Goal: Book appointment/travel/reservation

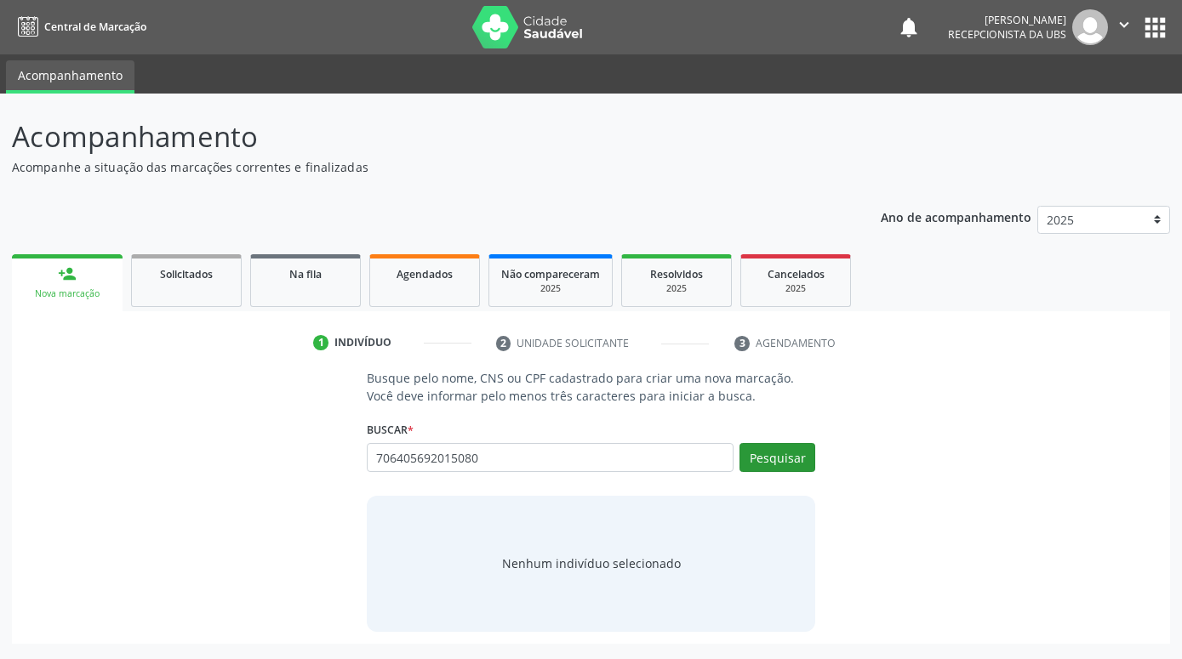
type input "706405692015080"
click at [784, 460] on button "Pesquisar" at bounding box center [777, 457] width 76 height 29
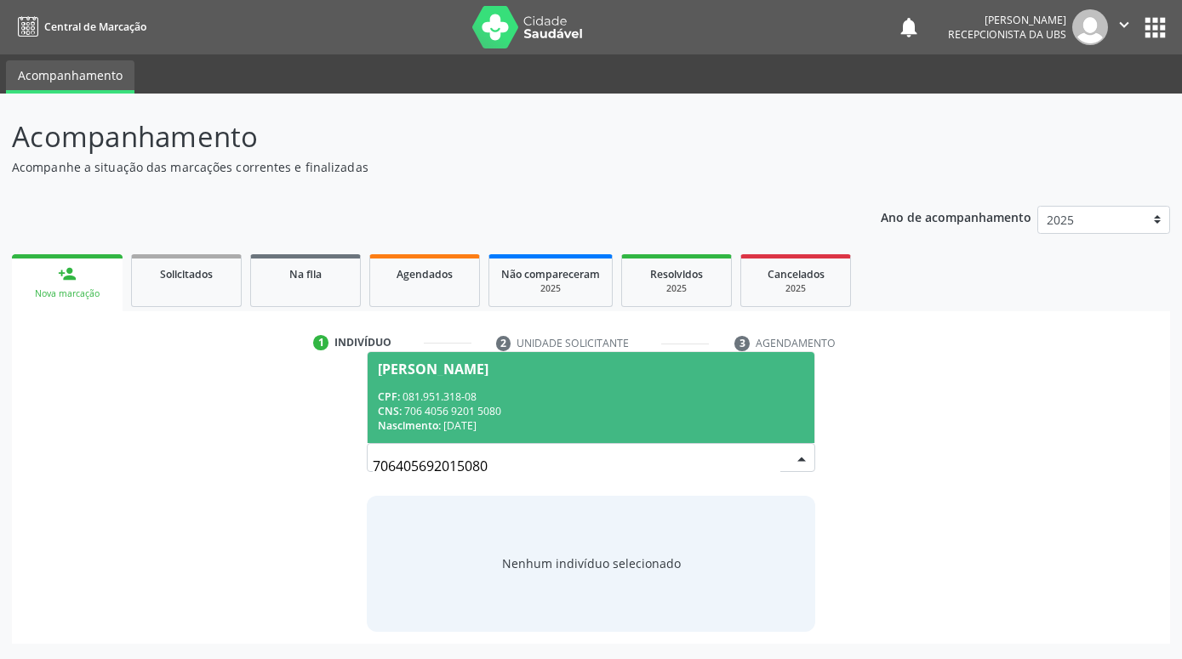
click at [721, 401] on div "CPF: 081.951.318-08" at bounding box center [591, 397] width 426 height 14
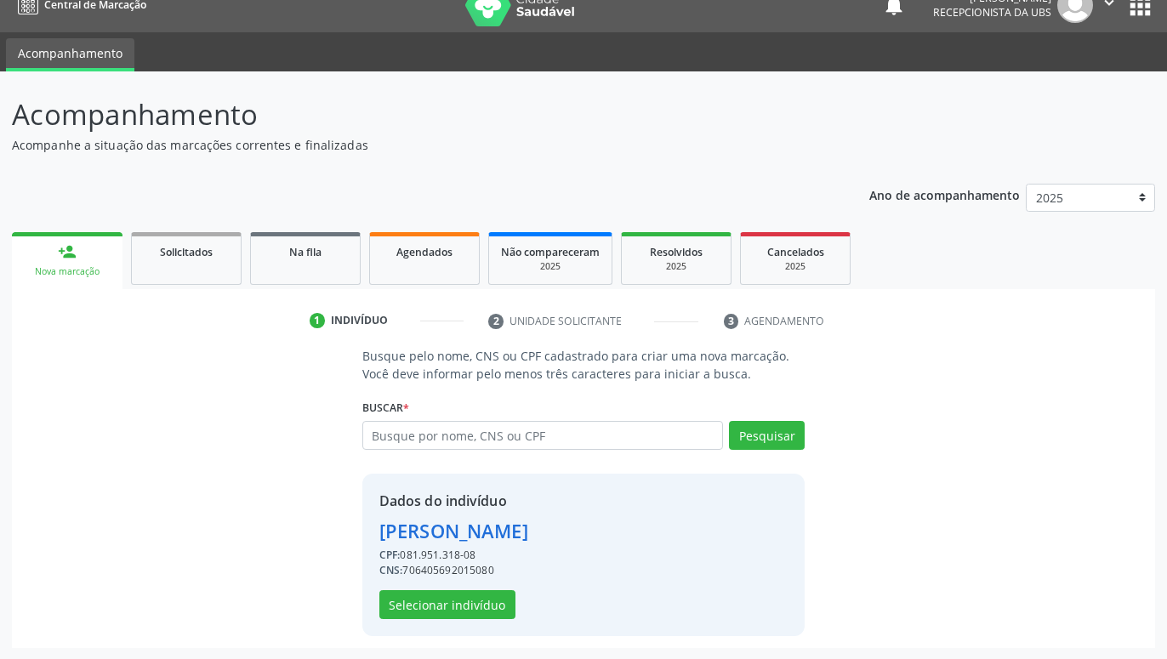
scroll to position [23, 0]
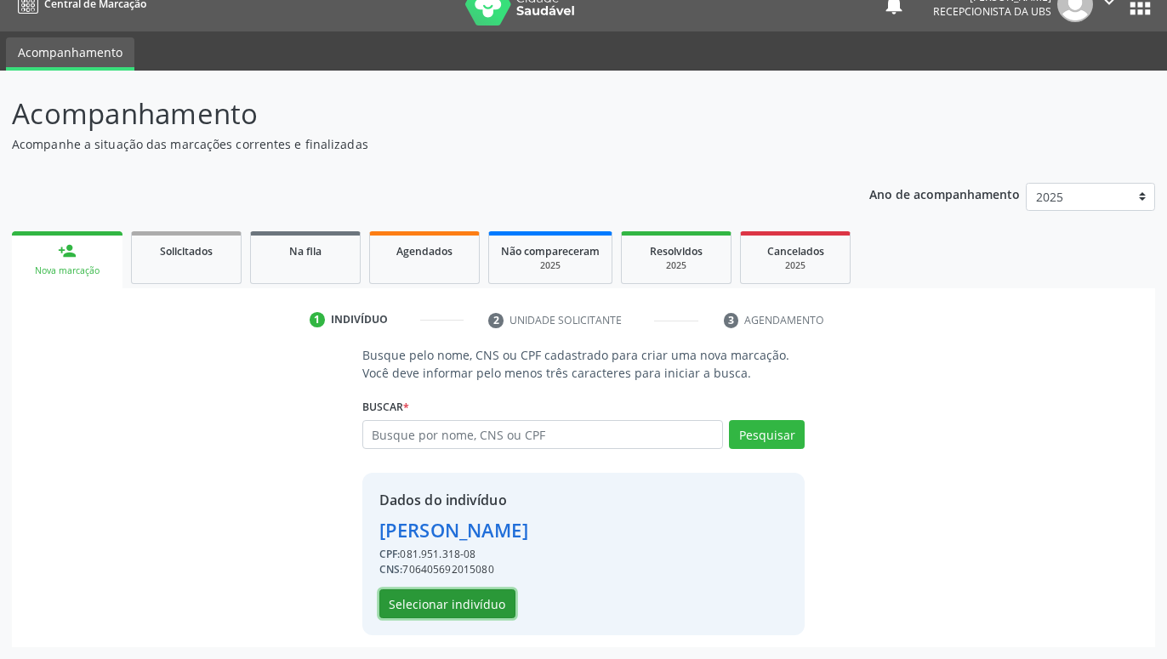
click at [468, 595] on button "Selecionar indivíduo" at bounding box center [447, 604] width 136 height 29
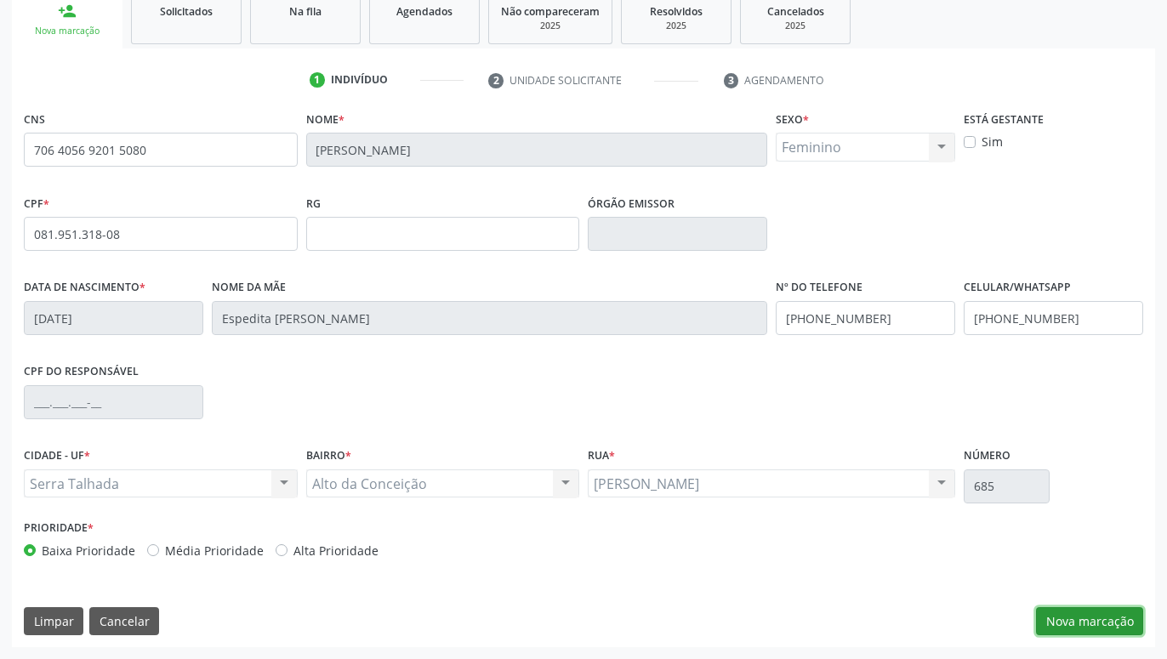
click at [1097, 613] on button "Nova marcação" at bounding box center [1089, 622] width 107 height 29
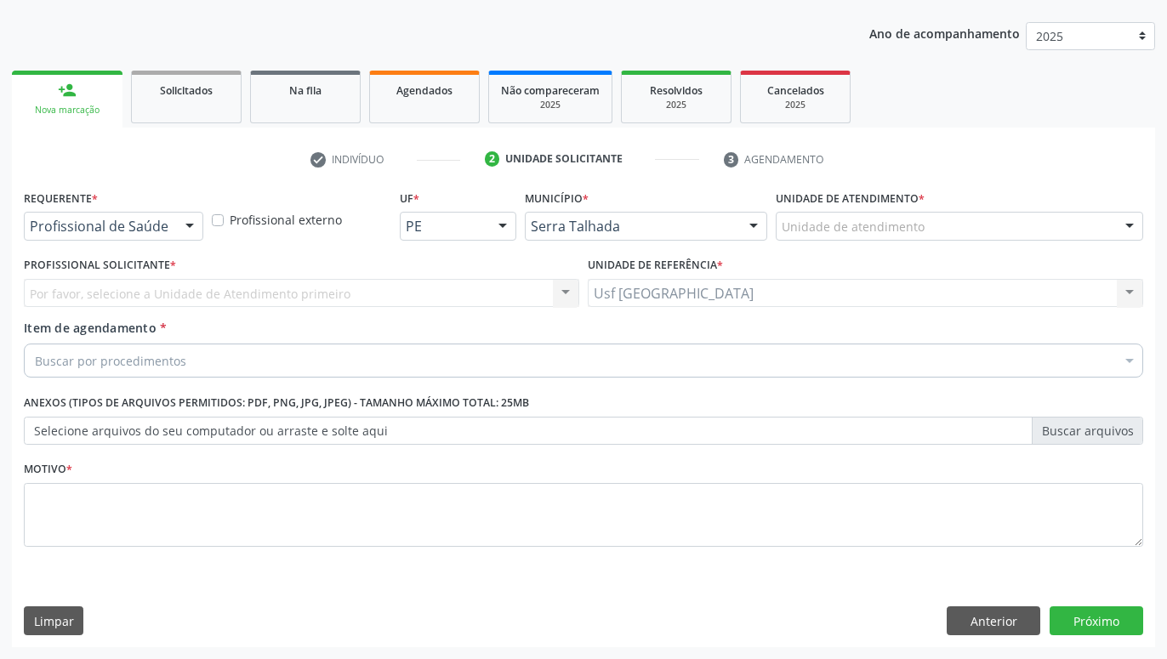
scroll to position [184, 0]
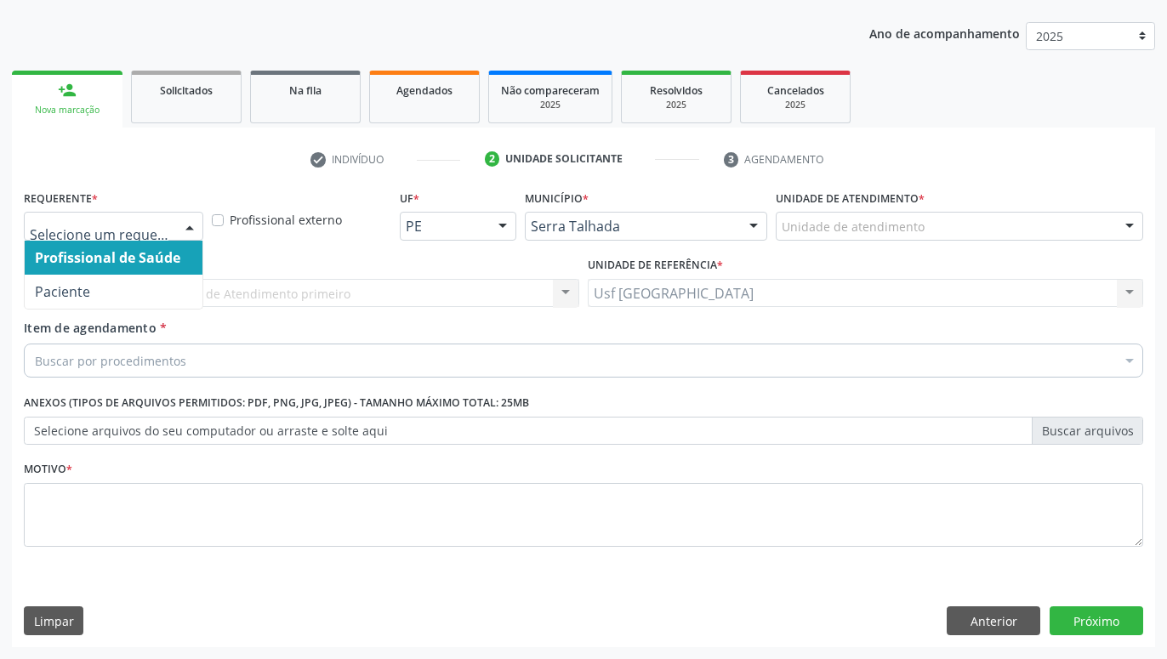
click at [191, 220] on div at bounding box center [190, 227] width 26 height 29
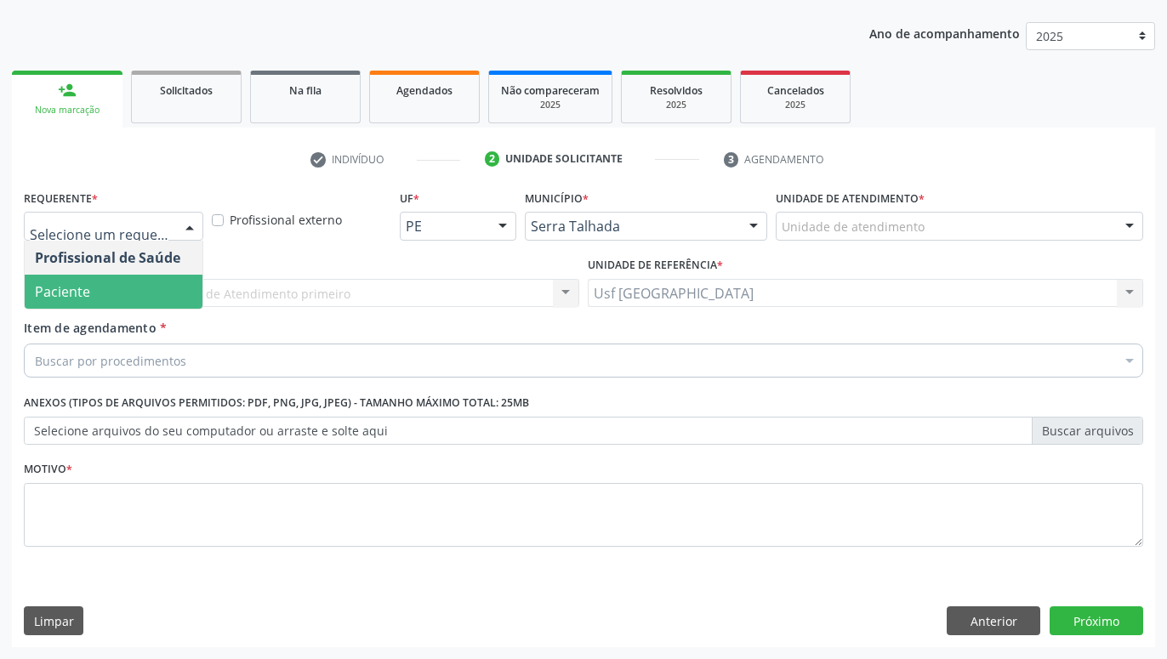
click at [154, 282] on span "Paciente" at bounding box center [114, 292] width 178 height 34
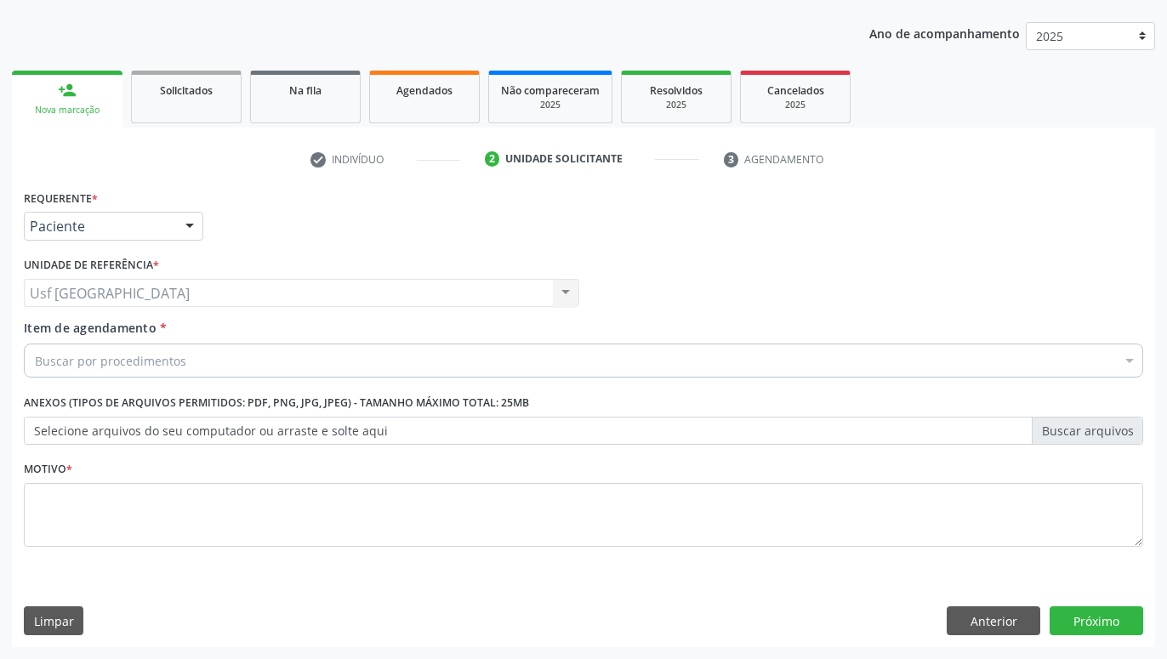
click at [190, 357] on div "Buscar por procedimentos" at bounding box center [584, 361] width 1120 height 34
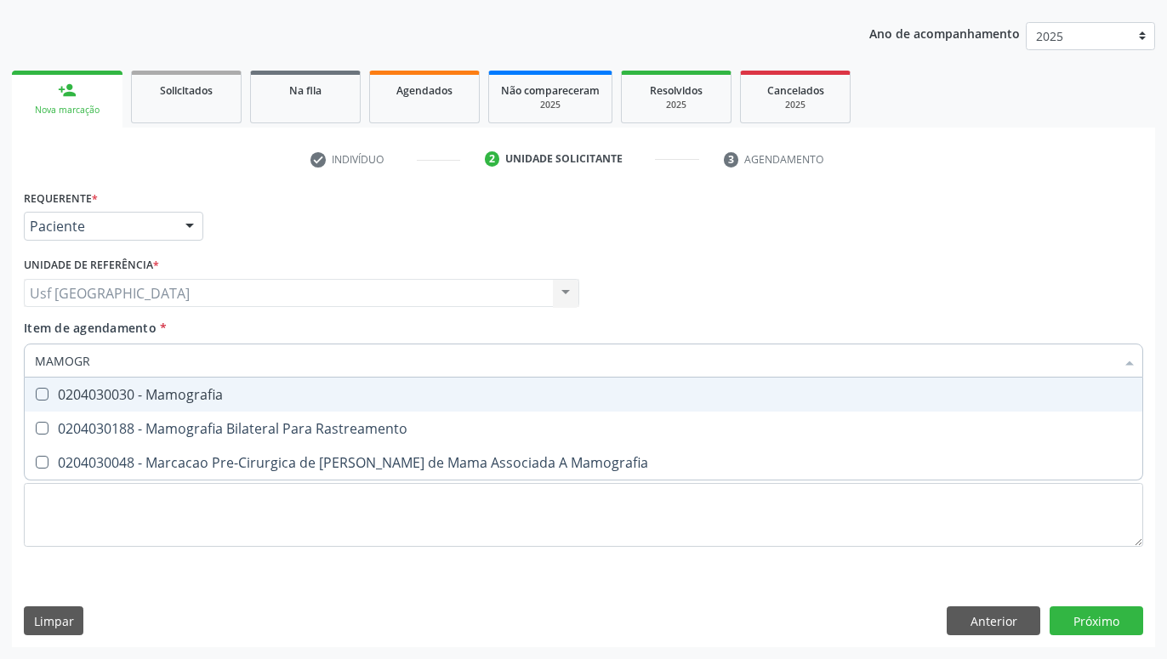
type input "MAMOGRA"
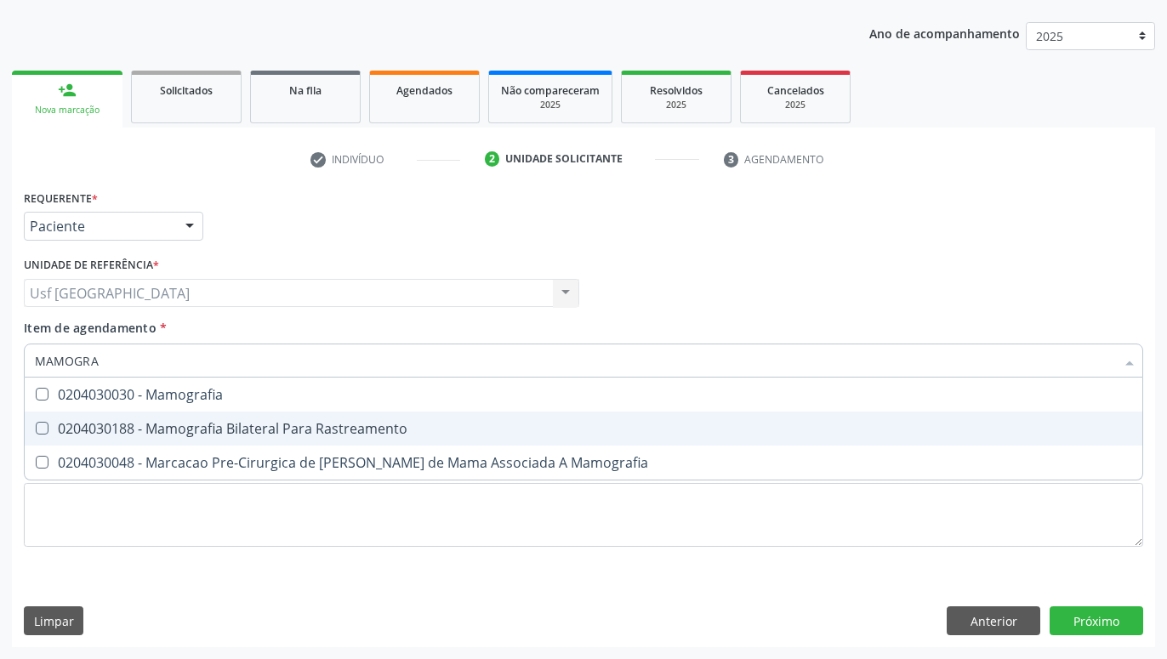
click at [275, 431] on div "0204030188 - Mamografia Bilateral Para Rastreamento" at bounding box center [584, 429] width 1098 height 14
checkbox Rastreamento "true"
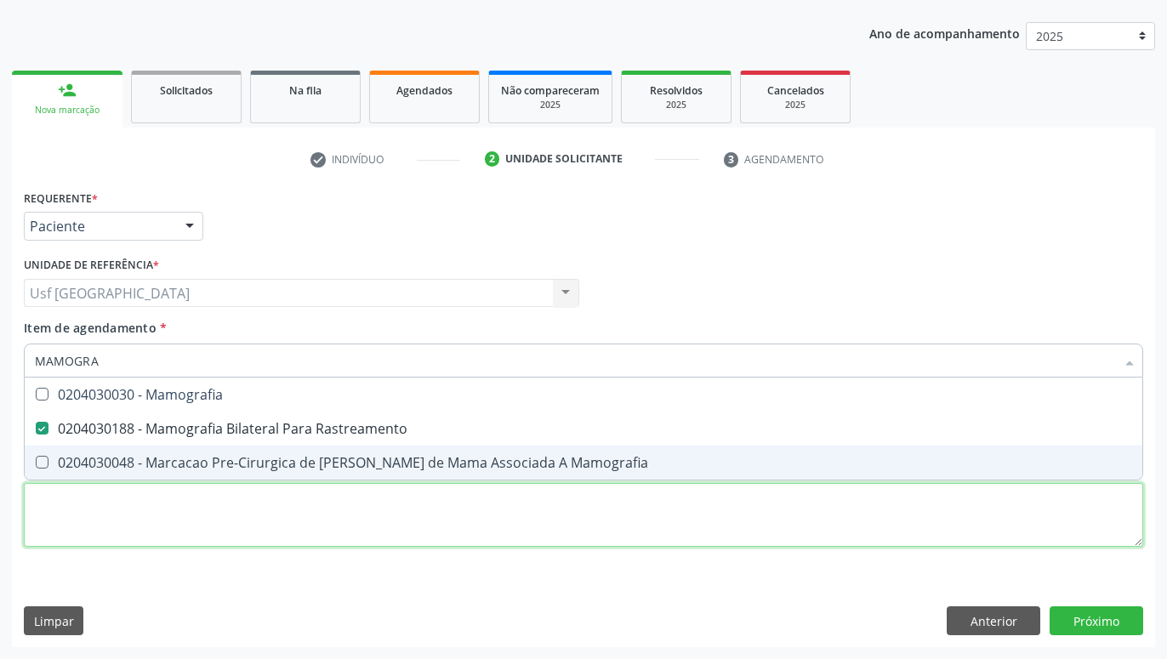
click at [267, 503] on textarea at bounding box center [584, 515] width 1120 height 65
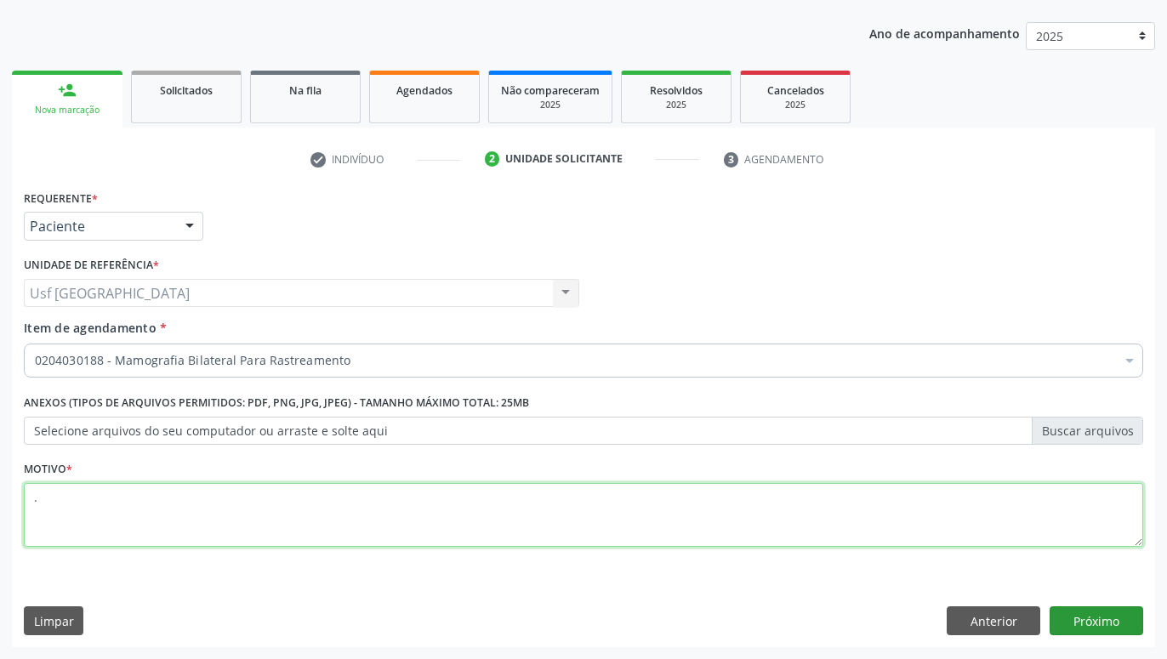
type textarea "."
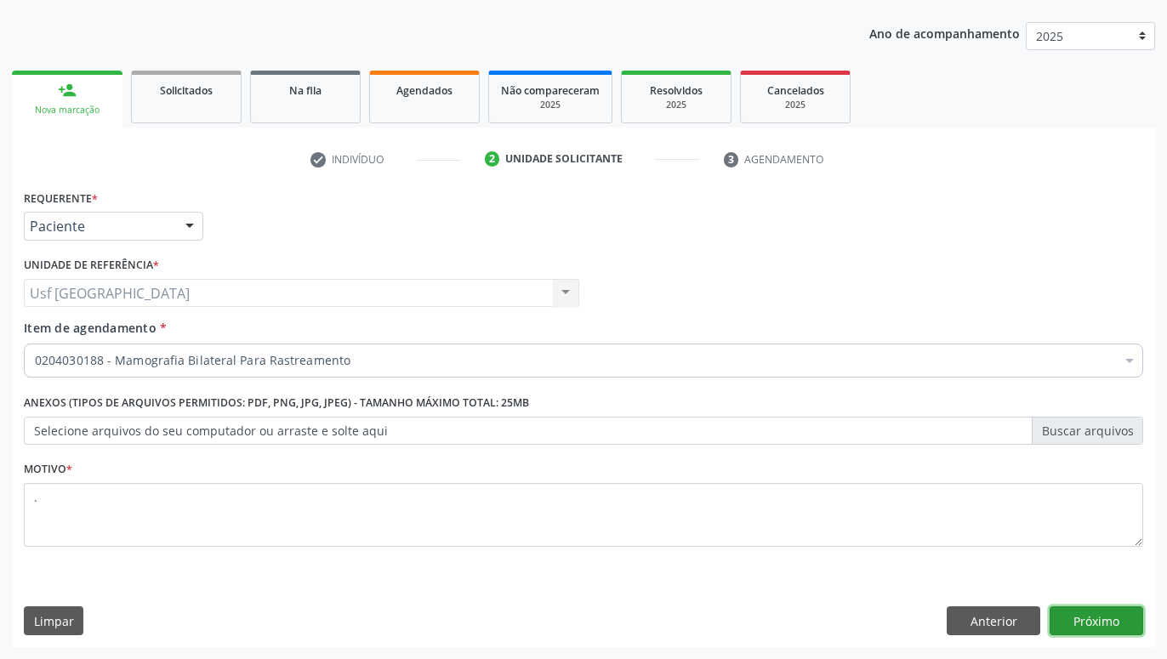
click at [1088, 613] on button "Próximo" at bounding box center [1097, 621] width 94 height 29
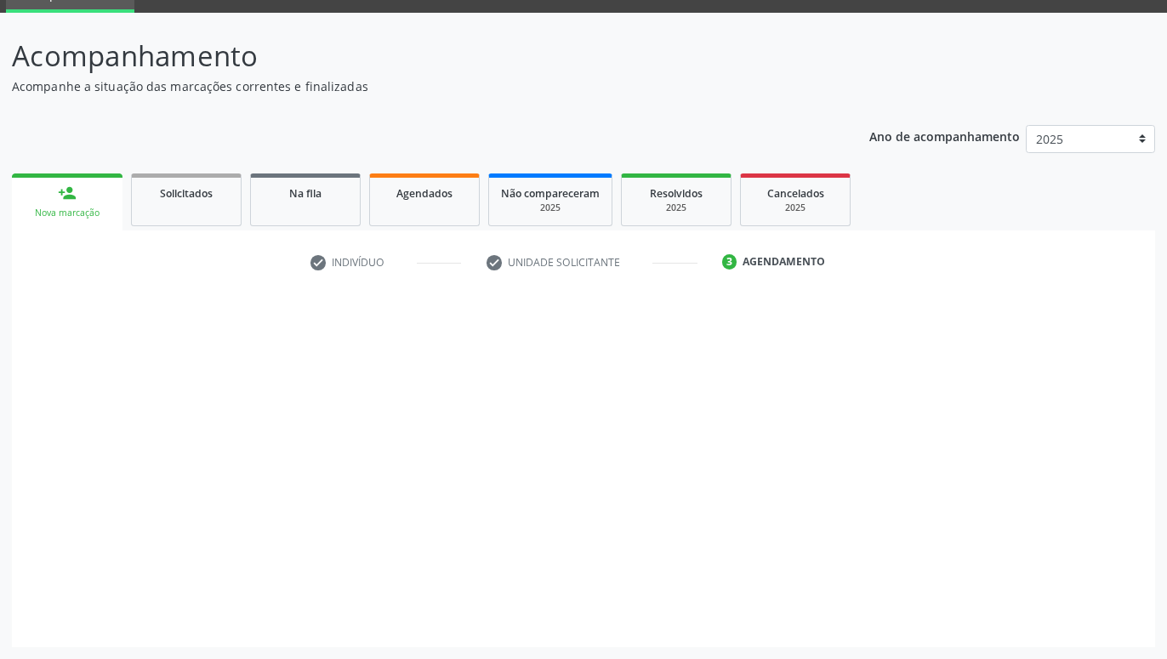
scroll to position [81, 0]
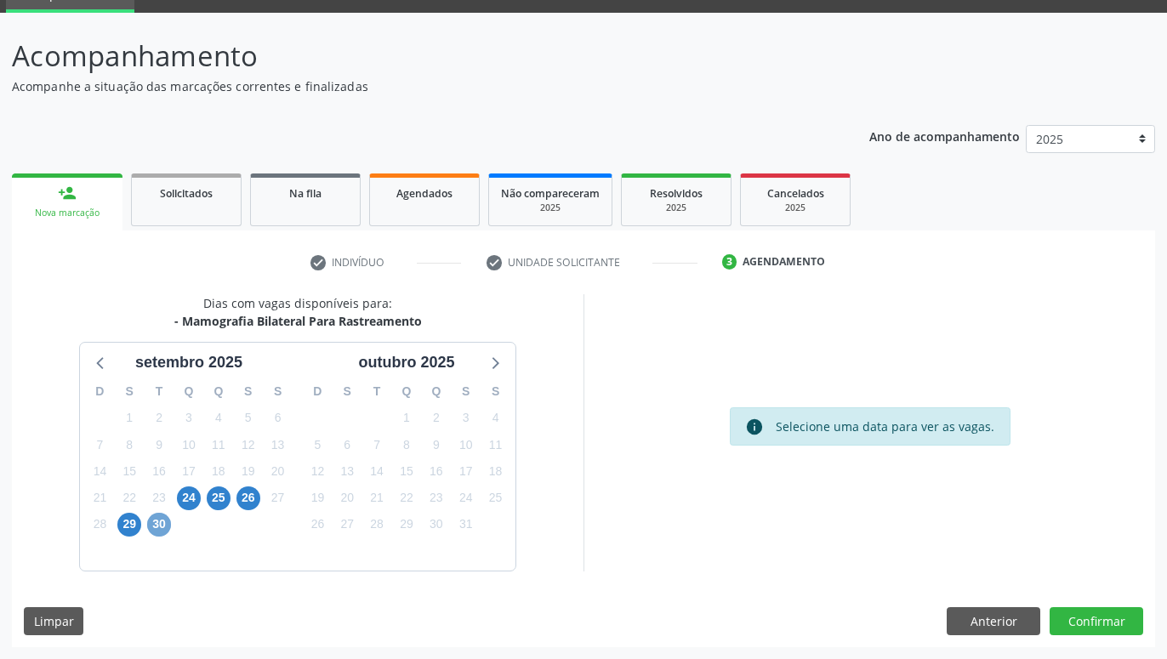
click at [157, 520] on span "30" at bounding box center [159, 525] width 24 height 24
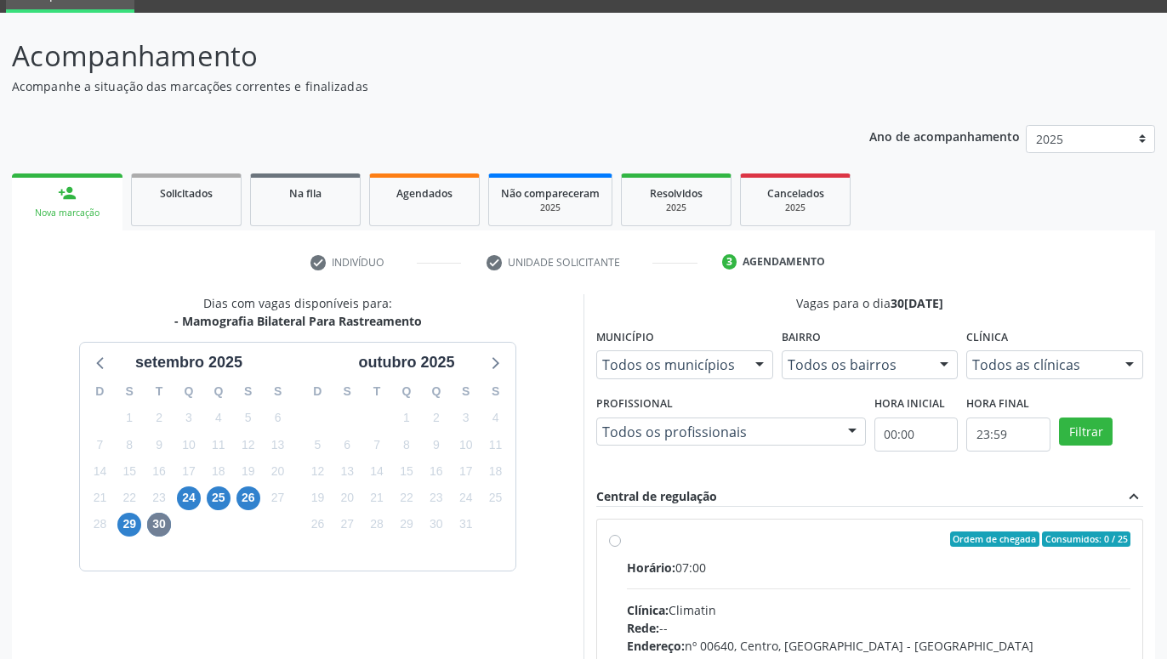
click at [627, 542] on label "Ordem de chegada Consumidos: 0 / 25 Horário: 07:00 Clínica: Climatin Rede: -- E…" at bounding box center [879, 662] width 504 height 261
click at [620, 542] on input "Ordem de chegada Consumidos: 0 / 25 Horário: 07:00 Clínica: Climatin Rede: -- E…" at bounding box center [615, 539] width 12 height 15
radio input "true"
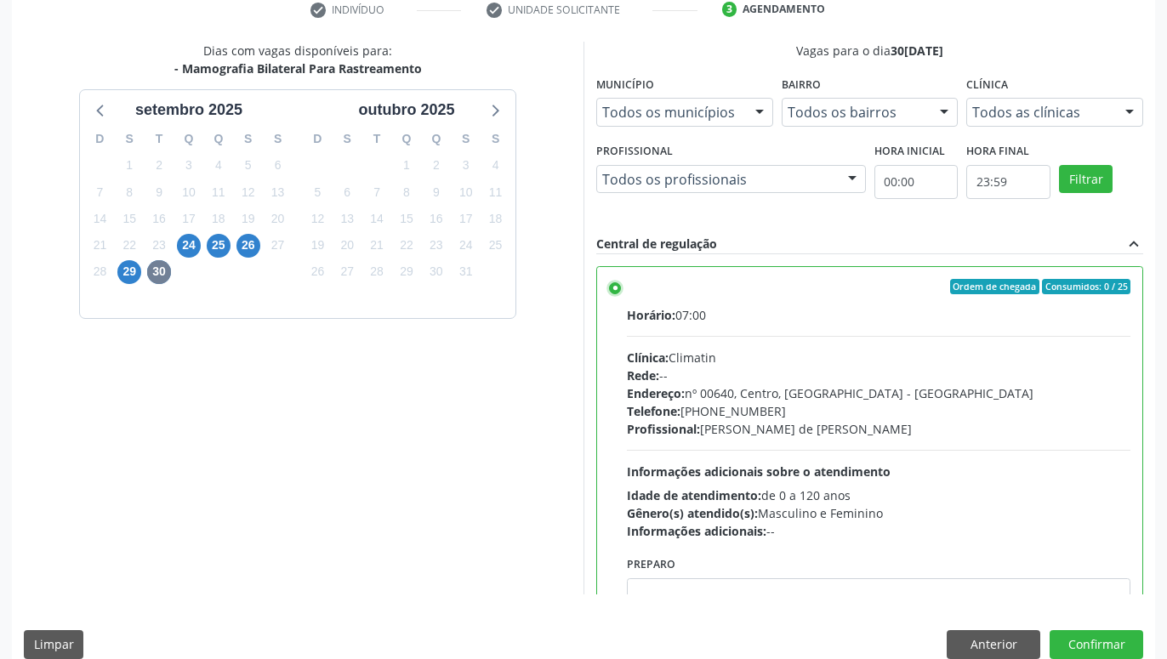
scroll to position [357, 0]
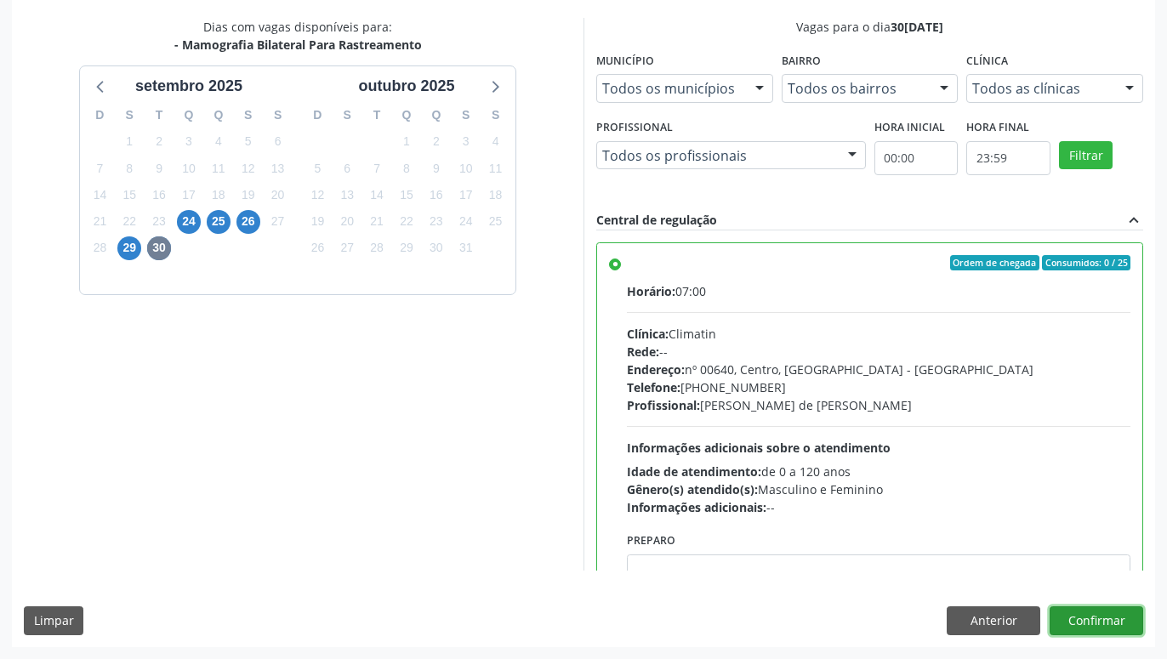
click at [1127, 623] on button "Confirmar" at bounding box center [1097, 621] width 94 height 29
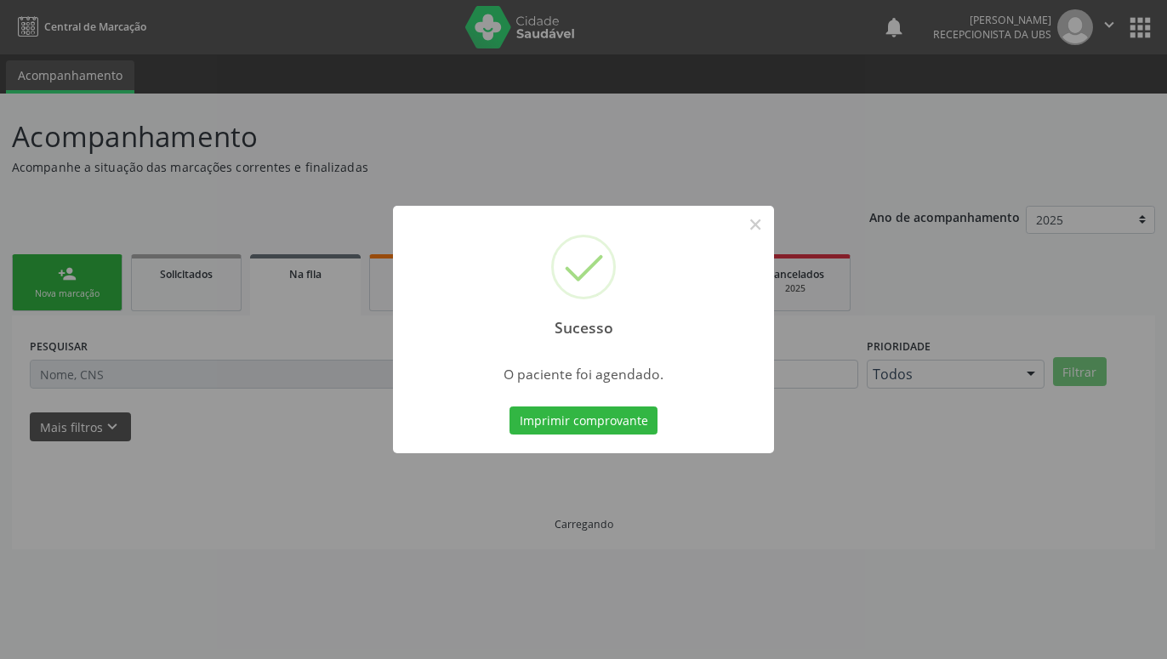
scroll to position [0, 0]
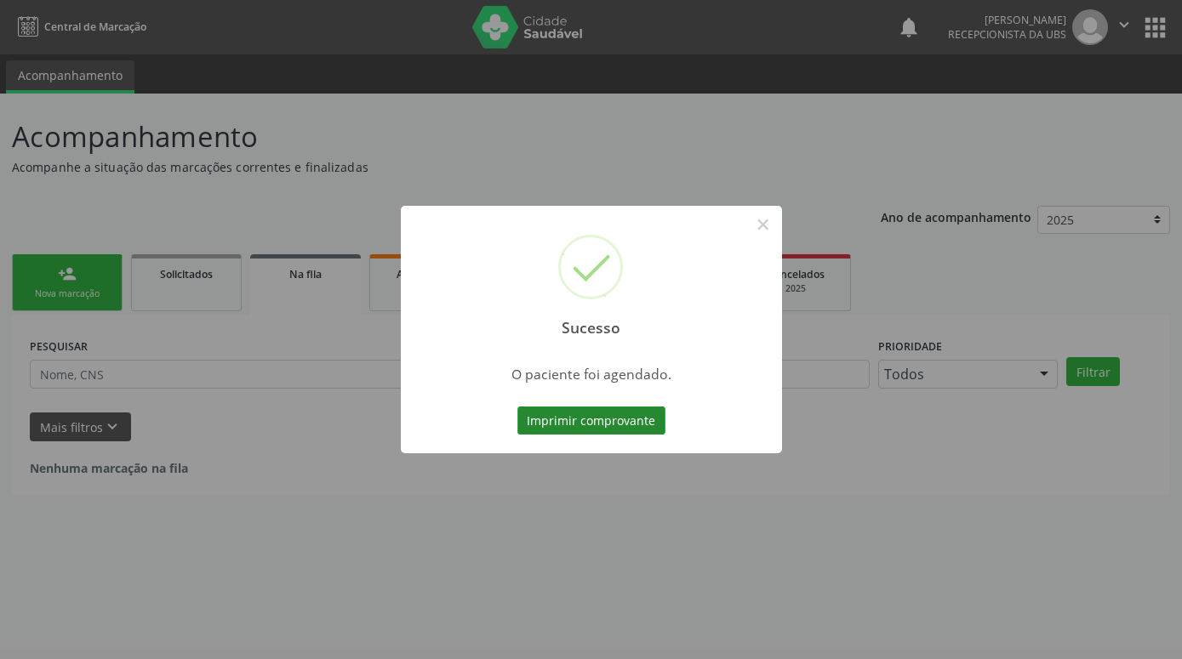
click at [606, 419] on button "Imprimir comprovante" at bounding box center [591, 421] width 148 height 29
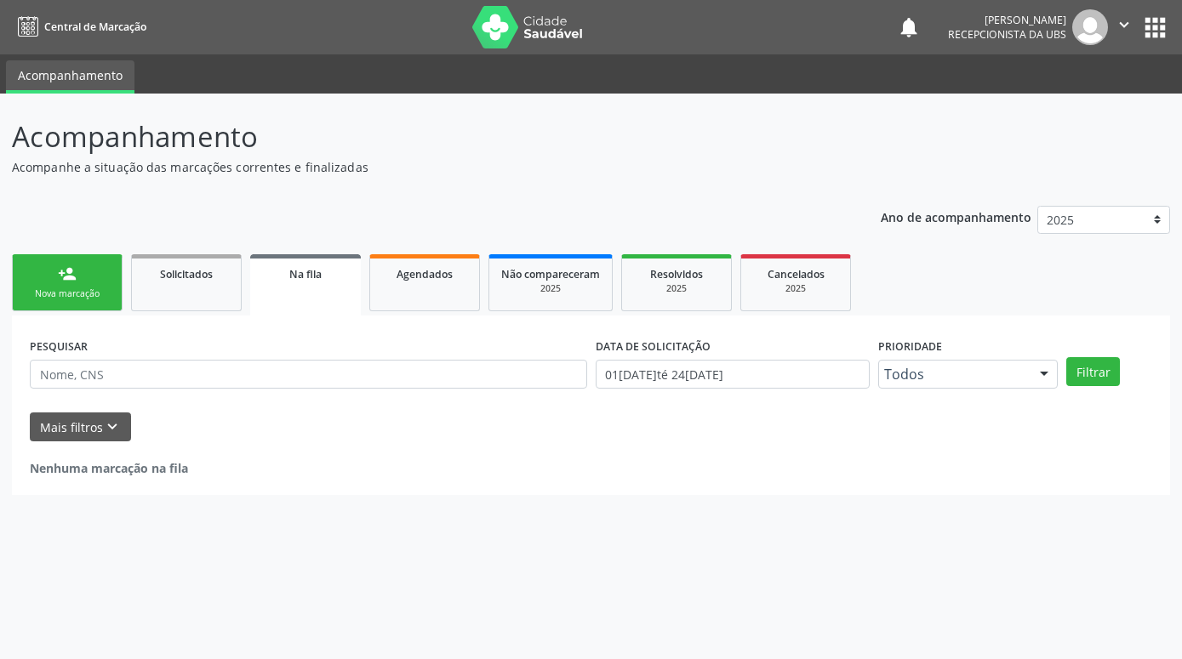
click at [57, 287] on link "person_add Nova marcação" at bounding box center [67, 282] width 111 height 57
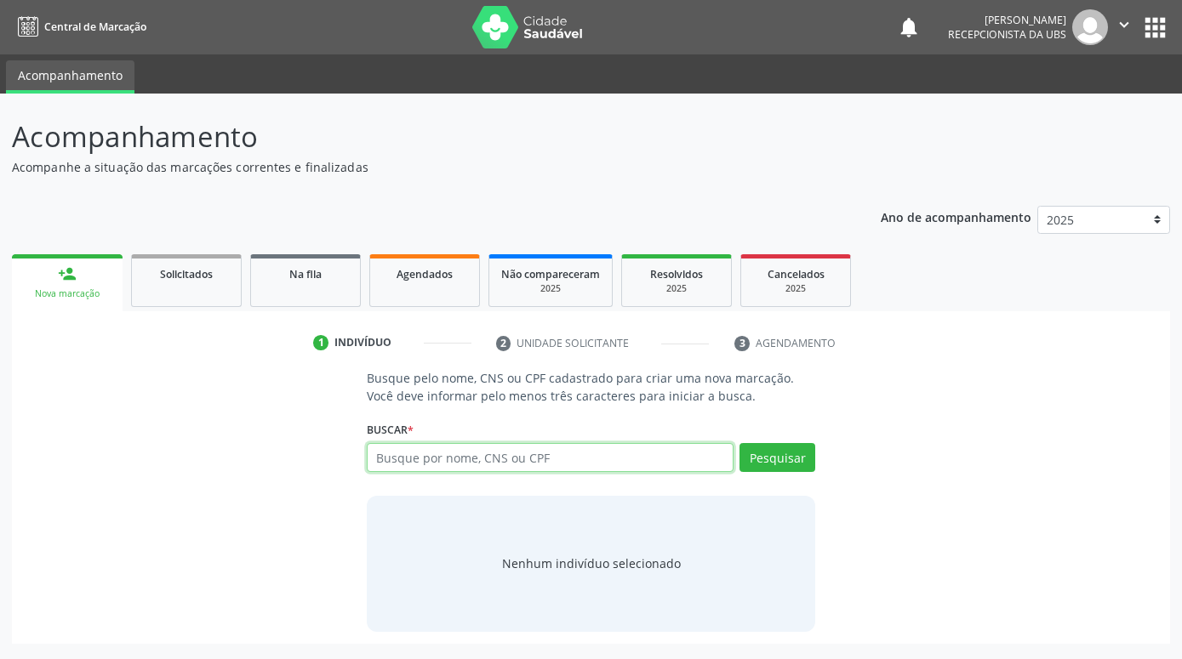
click at [614, 465] on input "text" at bounding box center [550, 457] width 367 height 29
paste input "704109188052172"
type input "704109188052172"
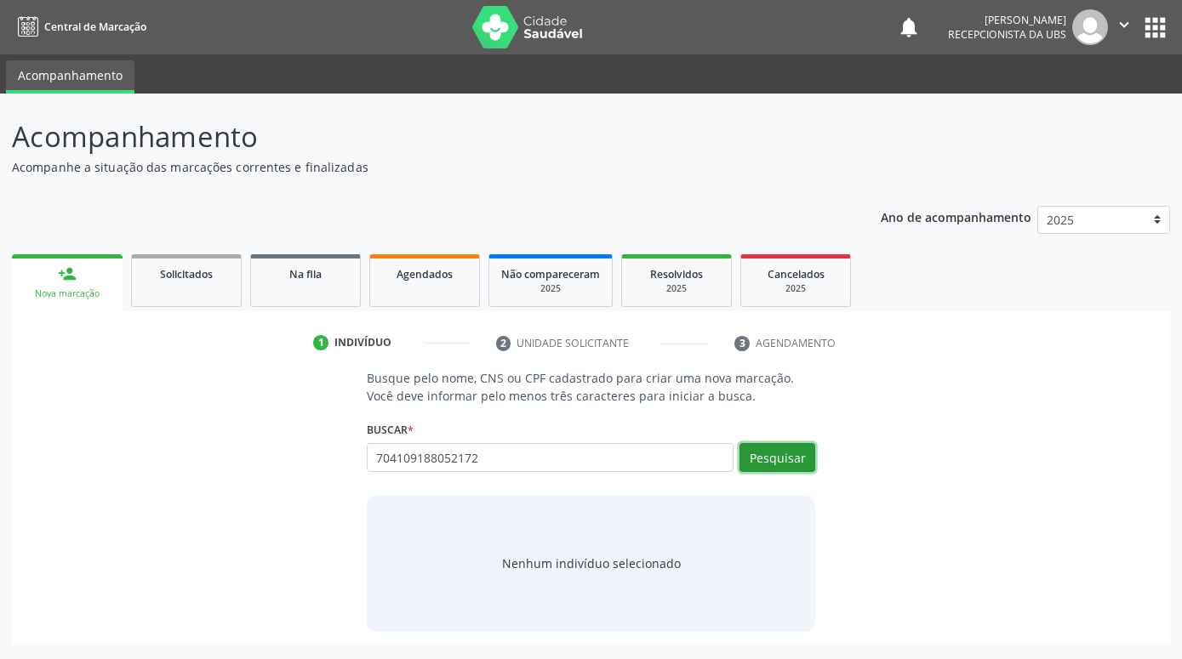
click at [785, 459] on button "Pesquisar" at bounding box center [777, 457] width 76 height 29
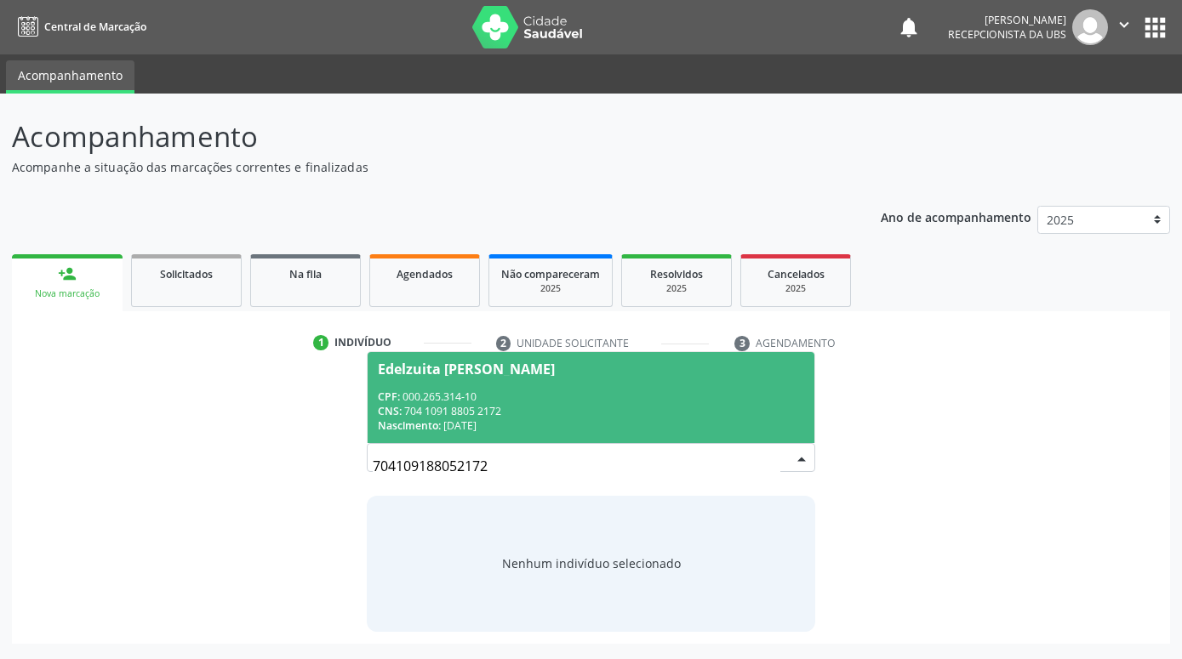
click at [723, 374] on div "Edelzuita [PERSON_NAME]" at bounding box center [591, 369] width 426 height 14
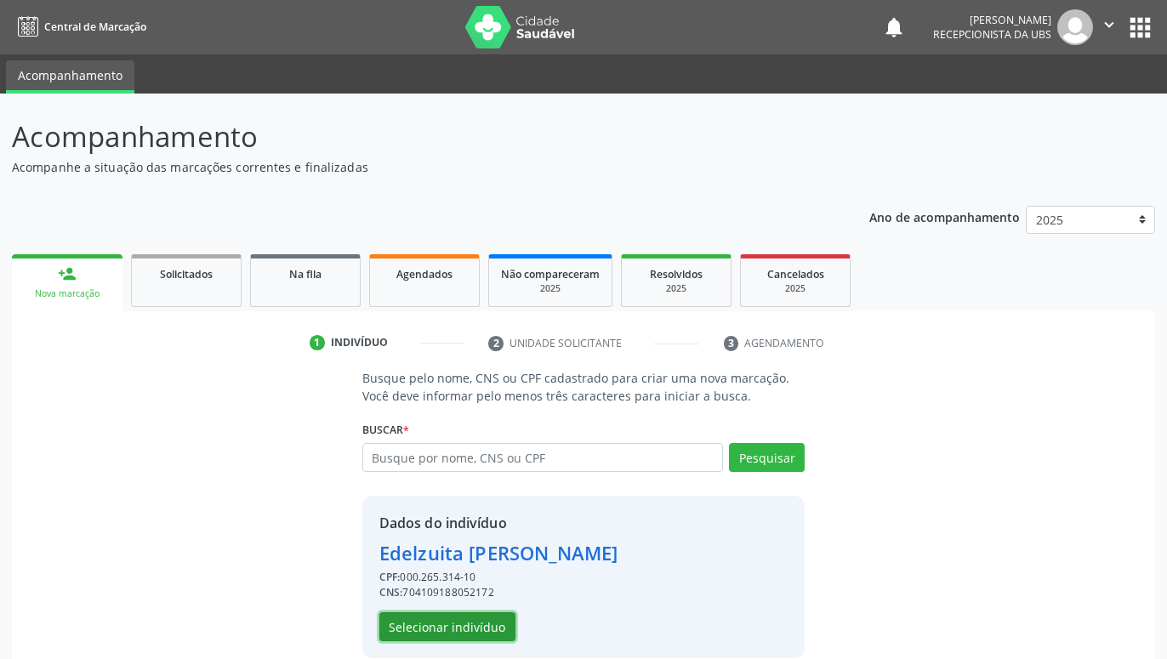
click at [466, 619] on button "Selecionar indivíduo" at bounding box center [447, 627] width 136 height 29
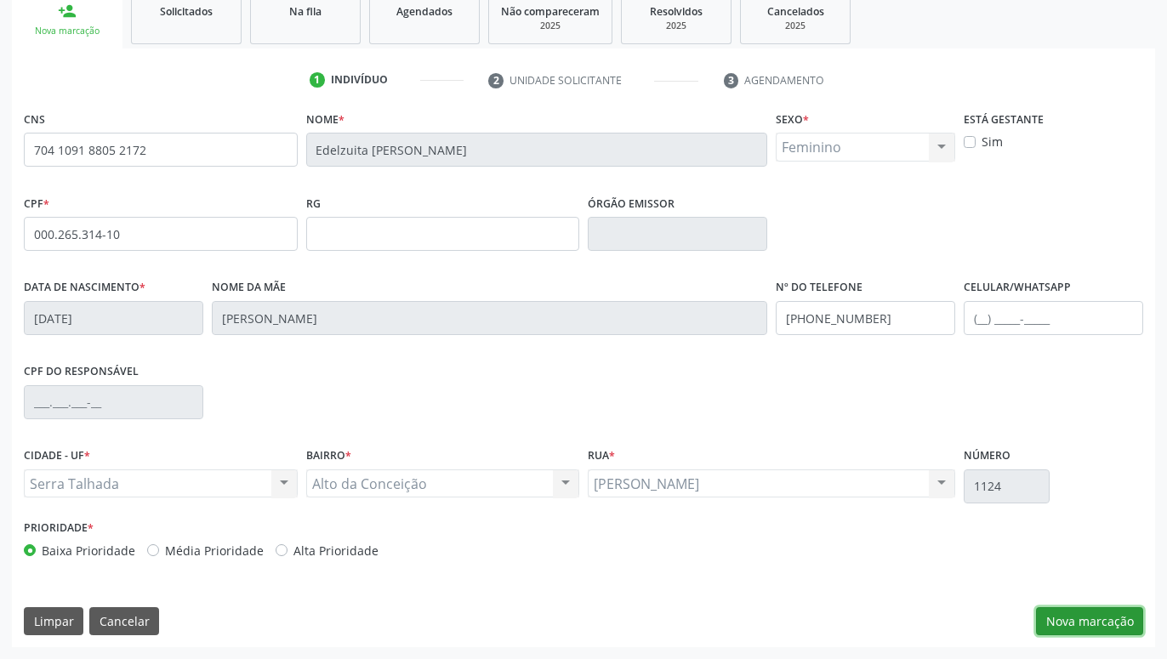
click at [1071, 618] on button "Nova marcação" at bounding box center [1089, 622] width 107 height 29
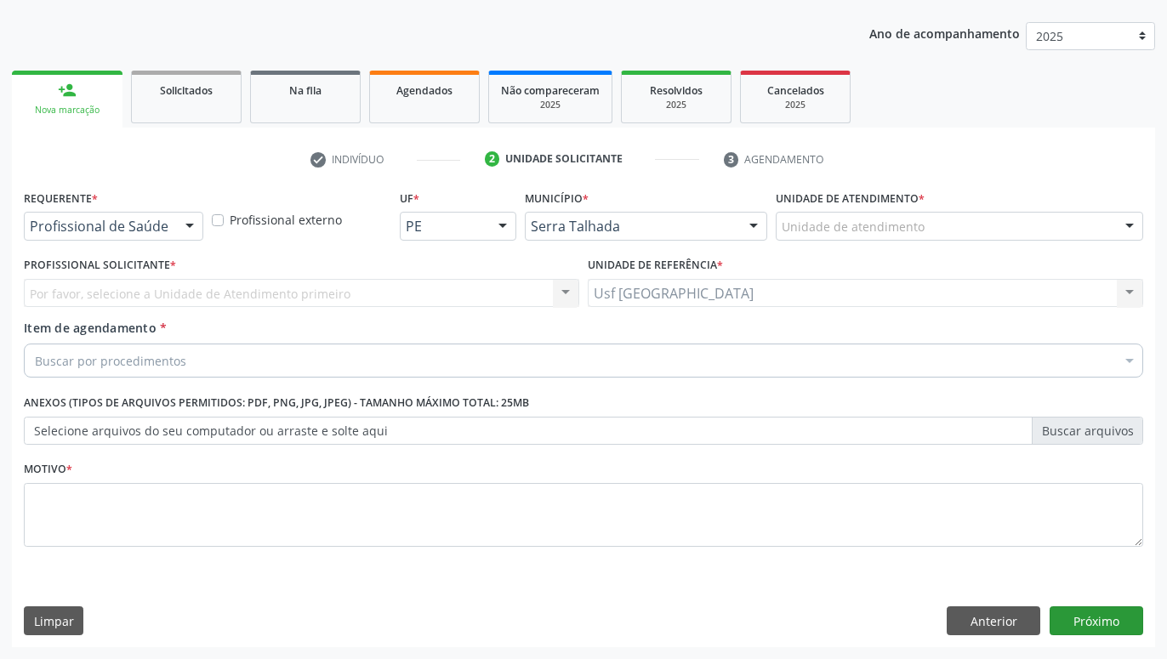
scroll to position [184, 0]
click at [191, 230] on div at bounding box center [190, 227] width 26 height 29
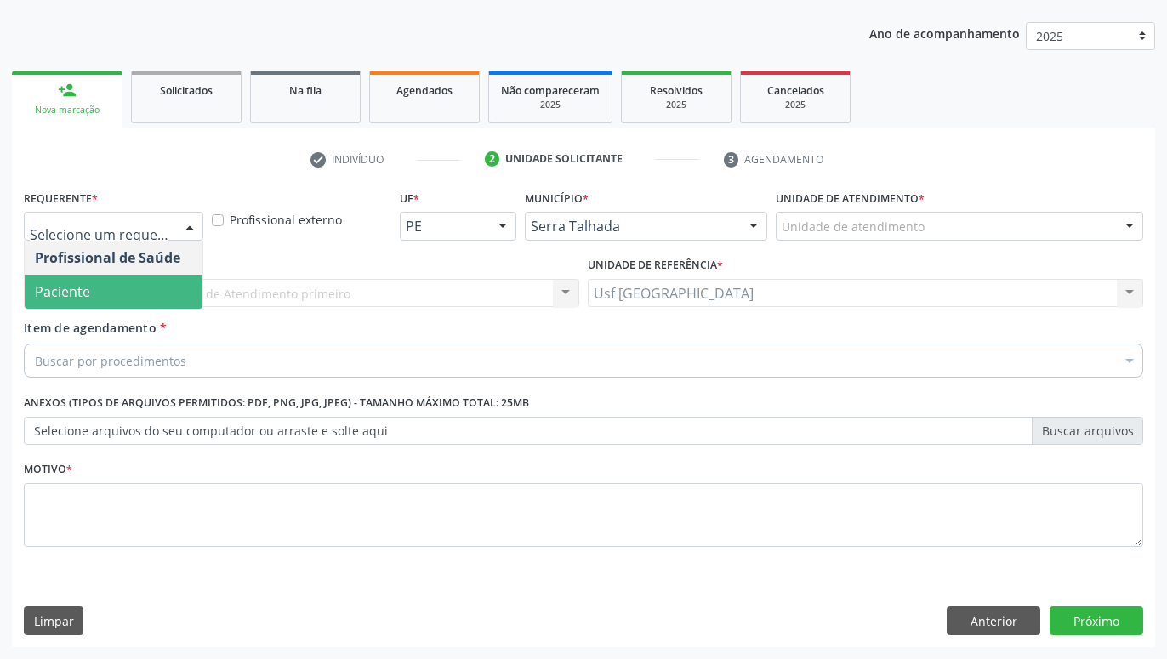
click at [123, 279] on span "Paciente" at bounding box center [114, 292] width 178 height 34
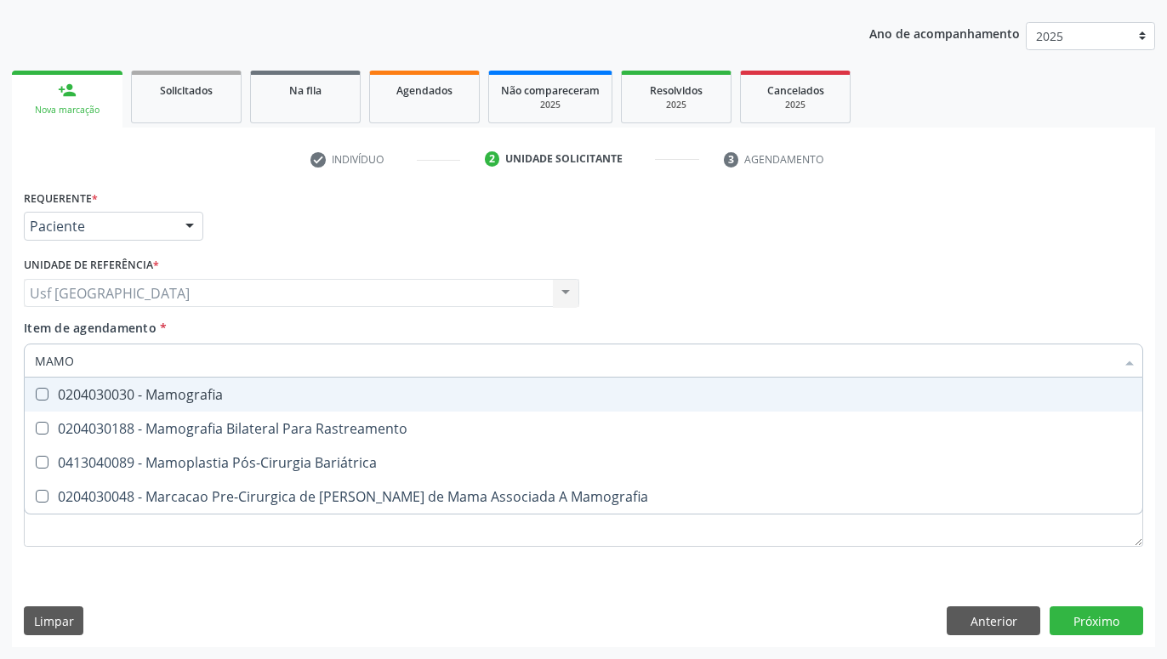
type input "MAMOG"
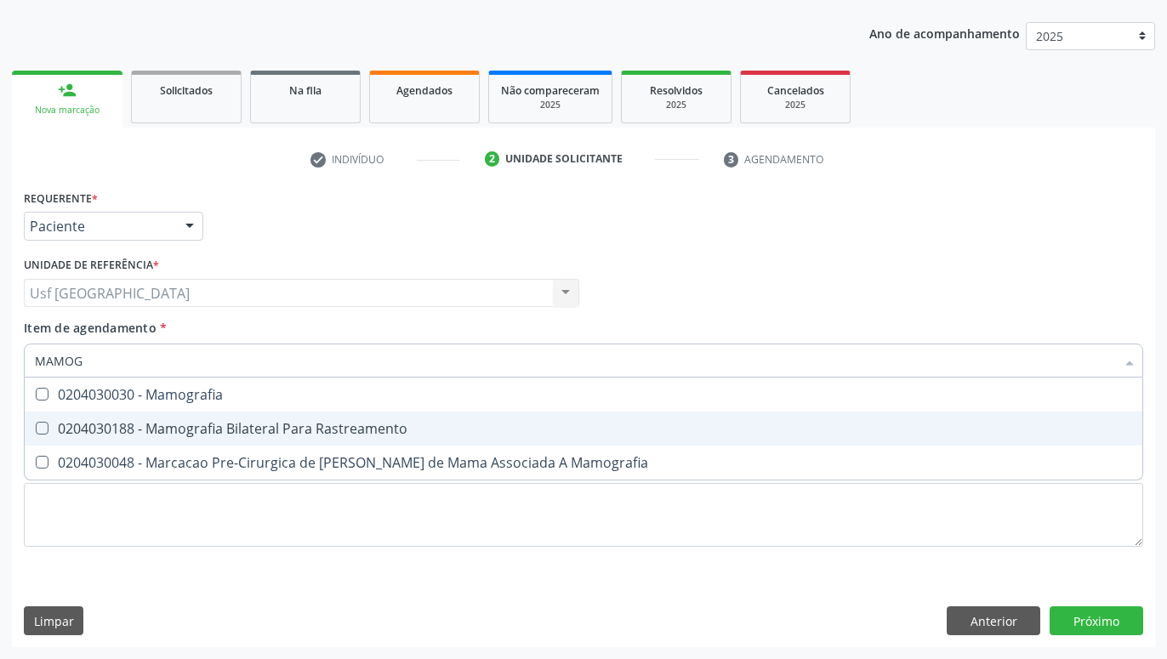
click at [349, 425] on div "0204030188 - Mamografia Bilateral Para Rastreamento" at bounding box center [584, 429] width 1098 height 14
checkbox Rastreamento "true"
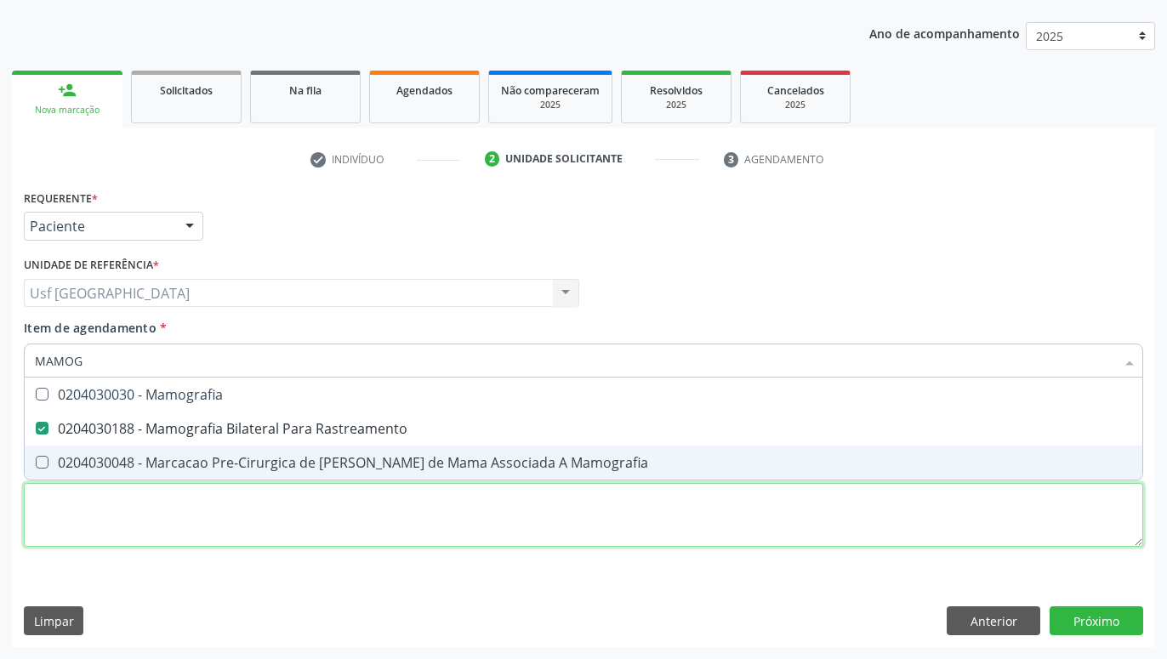
click at [364, 524] on textarea at bounding box center [584, 515] width 1120 height 65
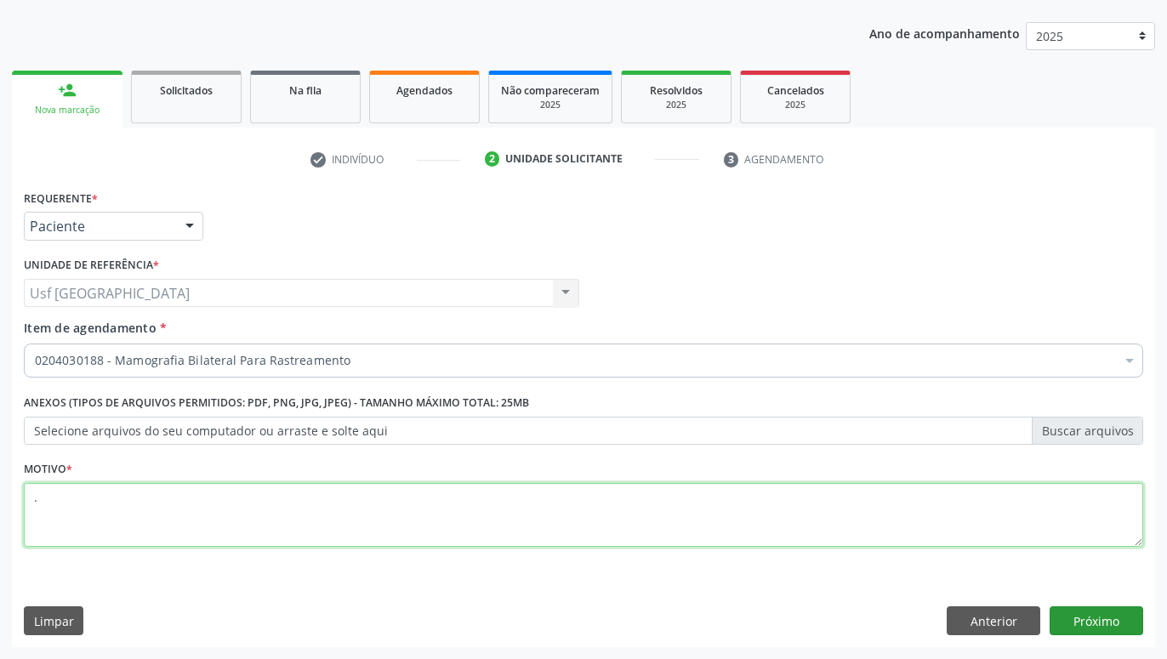
type textarea "."
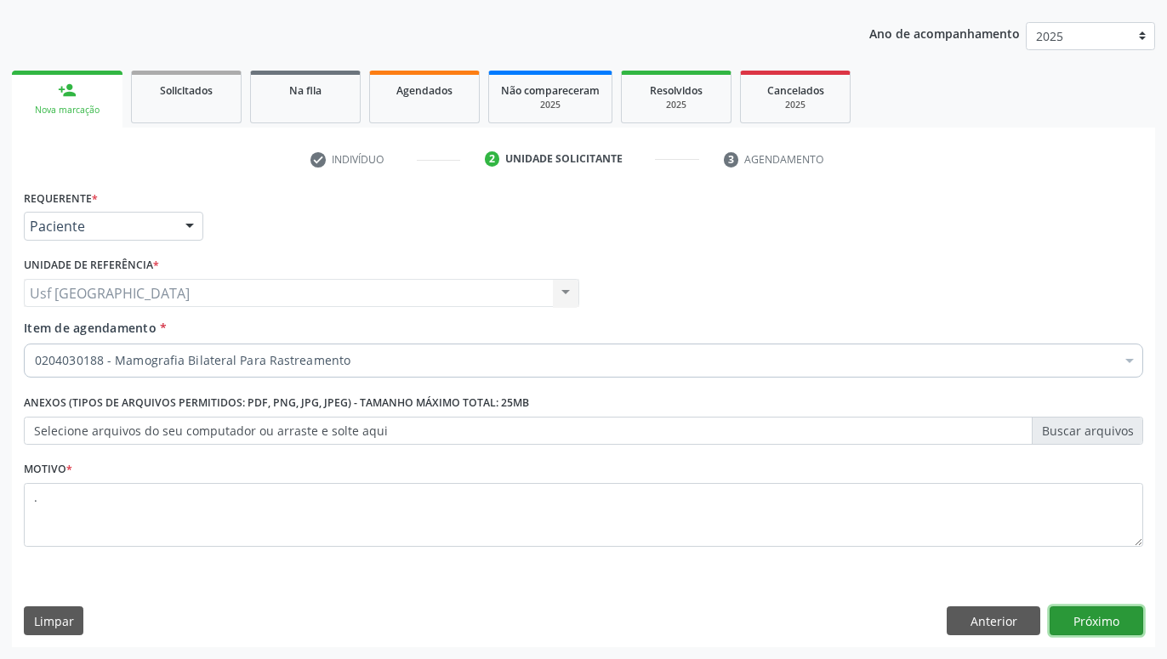
click at [1079, 611] on button "Próximo" at bounding box center [1097, 621] width 94 height 29
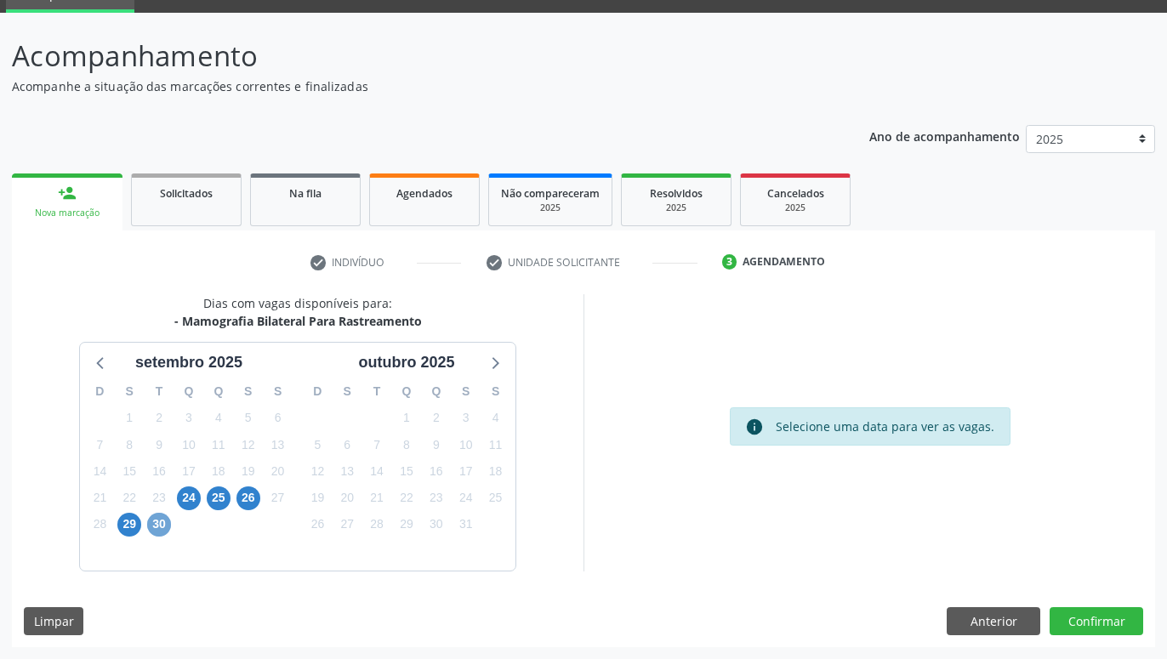
click at [163, 524] on span "30" at bounding box center [159, 525] width 24 height 24
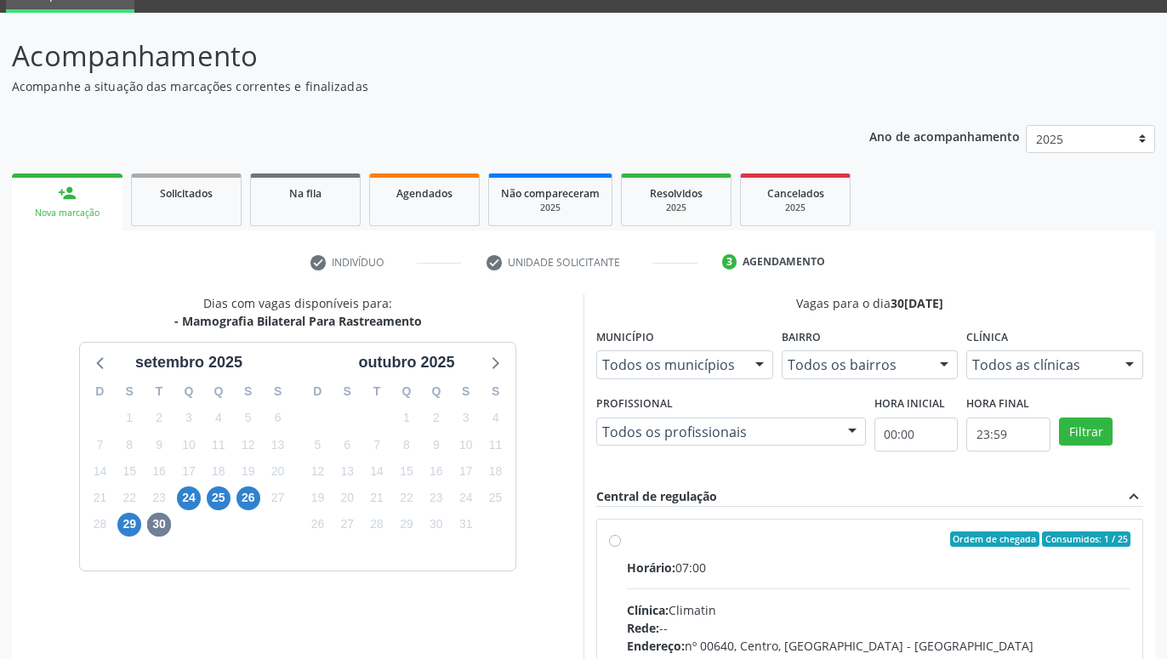
click at [627, 535] on label "Ordem de chegada Consumidos: 1 / 25 Horário: 07:00 Clínica: Climatin Rede: -- E…" at bounding box center [879, 662] width 504 height 261
click at [610, 535] on input "Ordem de chegada Consumidos: 1 / 25 Horário: 07:00 Clínica: Climatin Rede: -- E…" at bounding box center [615, 539] width 12 height 15
radio input "true"
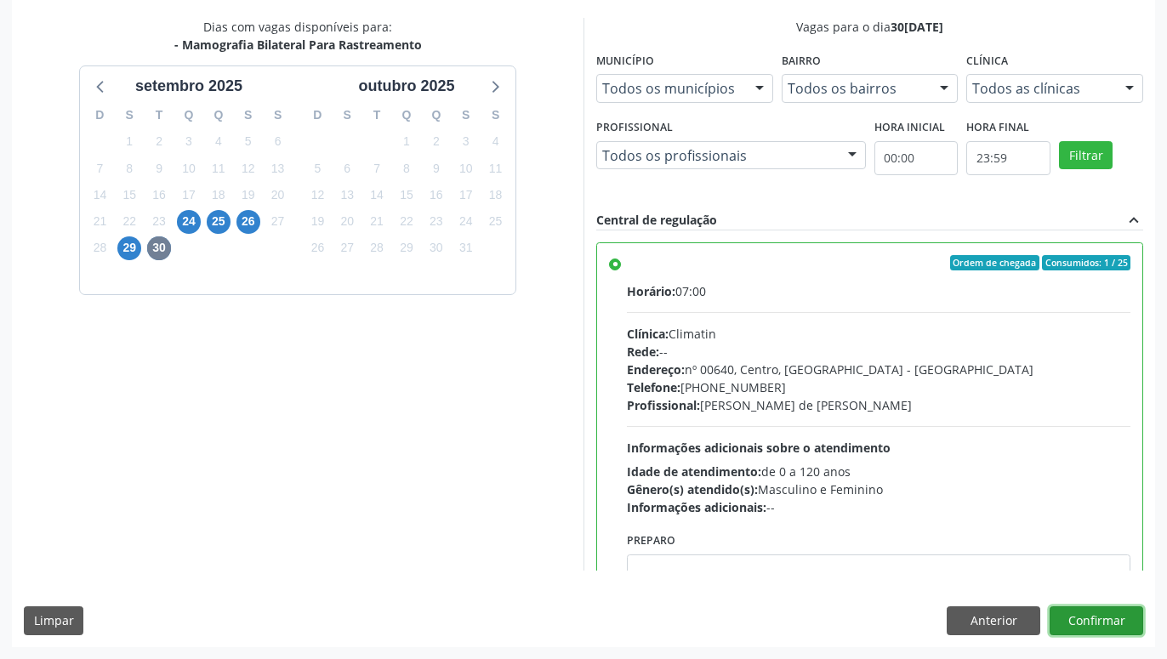
click at [1105, 614] on button "Confirmar" at bounding box center [1097, 621] width 94 height 29
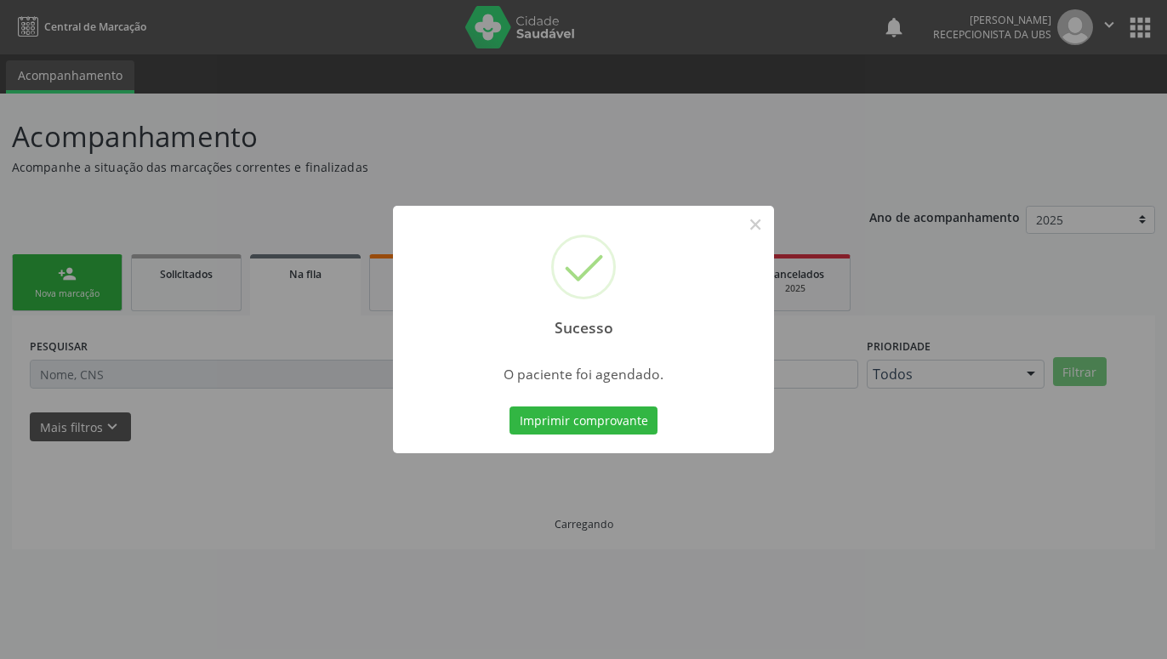
scroll to position [0, 0]
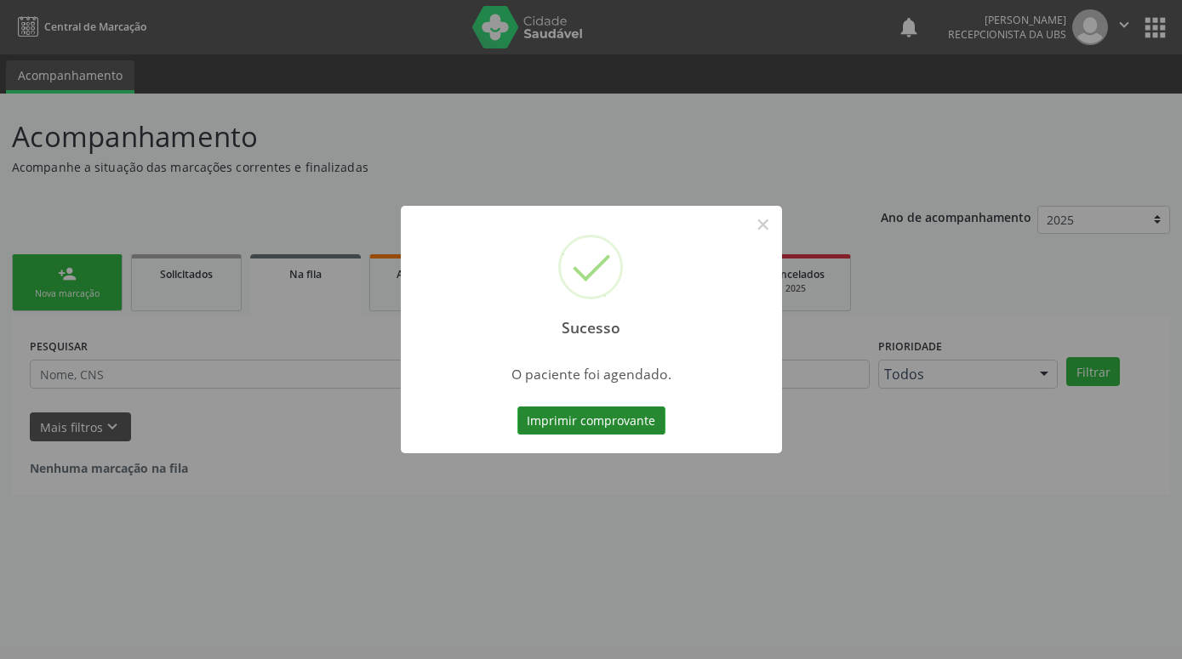
click at [649, 424] on button "Imprimir comprovante" at bounding box center [591, 421] width 148 height 29
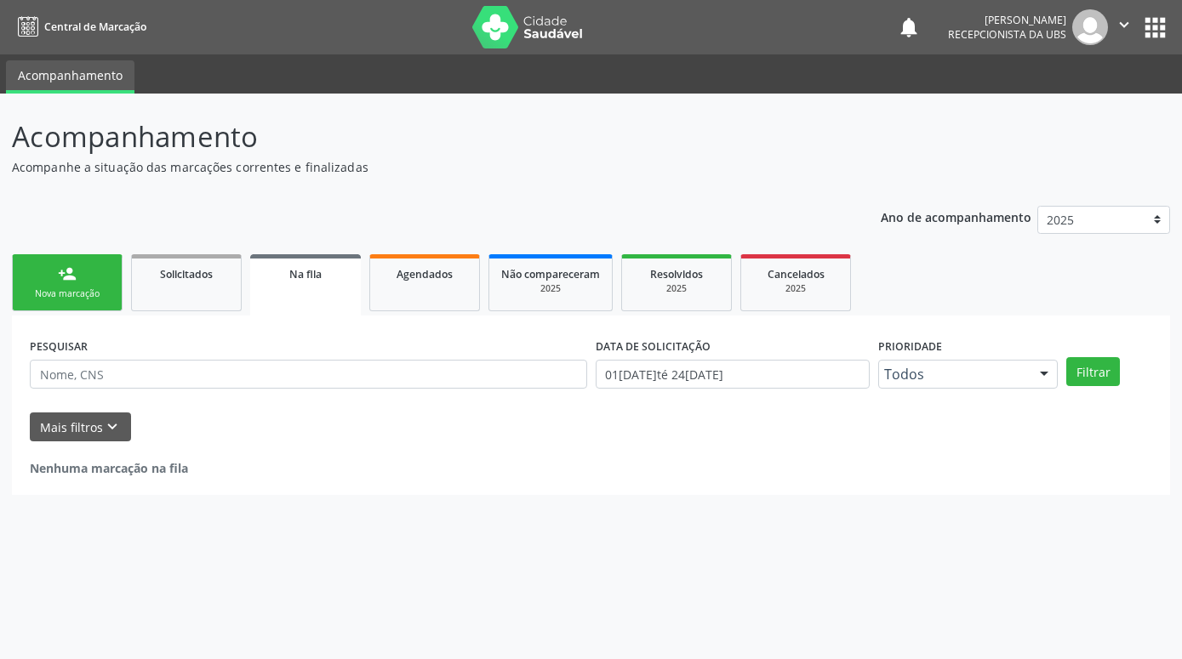
click at [101, 272] on link "person_add Nova marcação" at bounding box center [67, 282] width 111 height 57
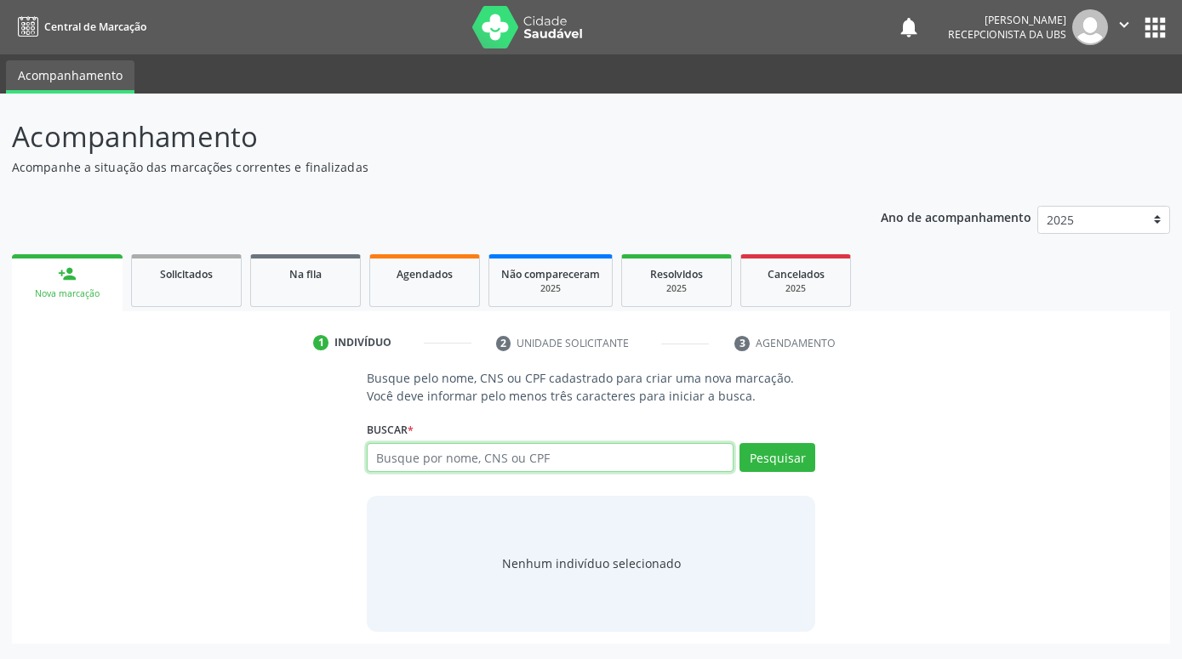
click at [556, 463] on input "text" at bounding box center [550, 457] width 367 height 29
type input "REJILENE DO NASCIMENTO FERRAZ"
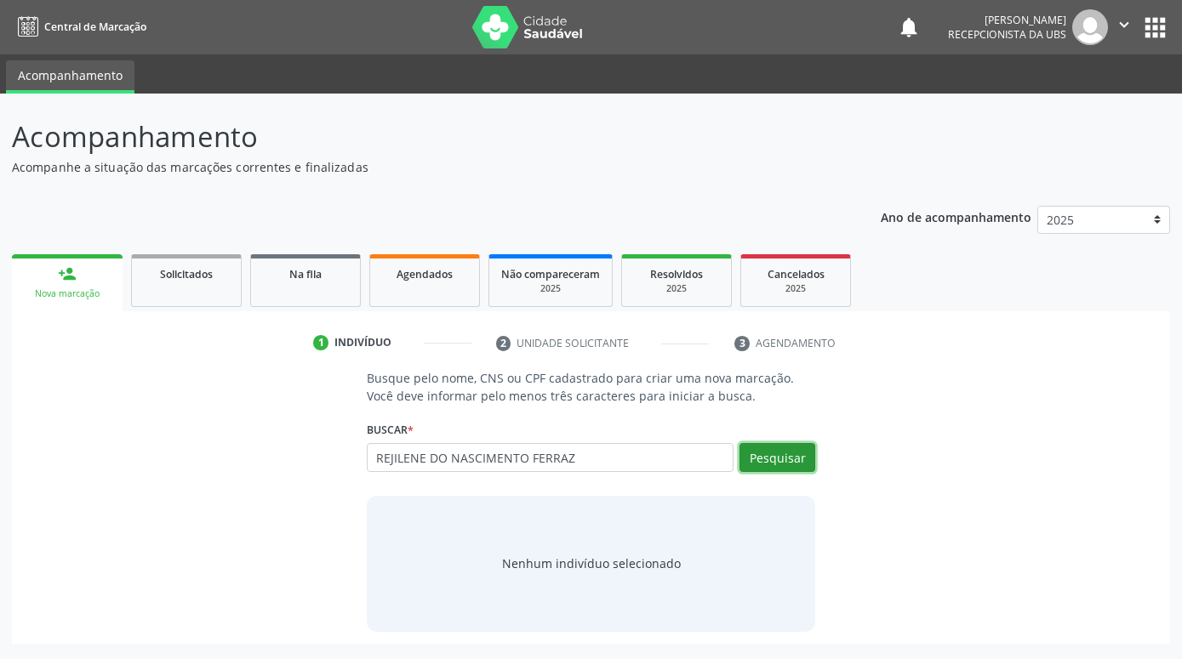
click at [797, 455] on button "Pesquisar" at bounding box center [777, 457] width 76 height 29
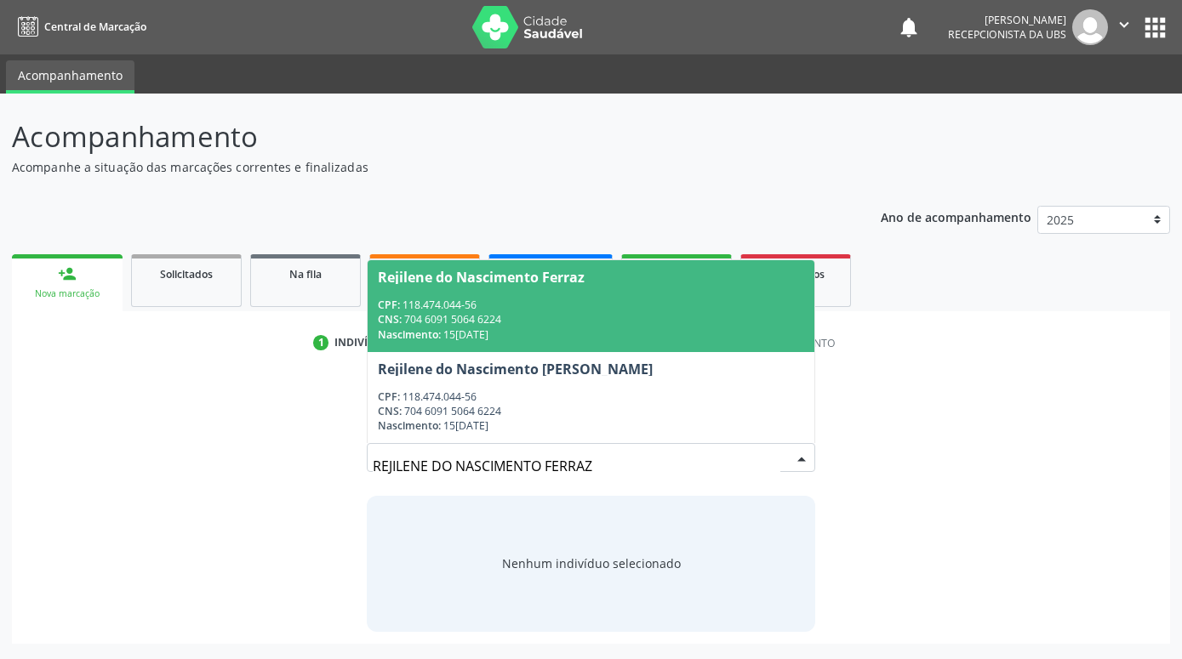
click at [759, 347] on span "Rejilene do Nascimento Ferraz CPF: 118.474.044-56 CNS: 704 6091 5064 6224 Nasci…" at bounding box center [591, 305] width 447 height 91
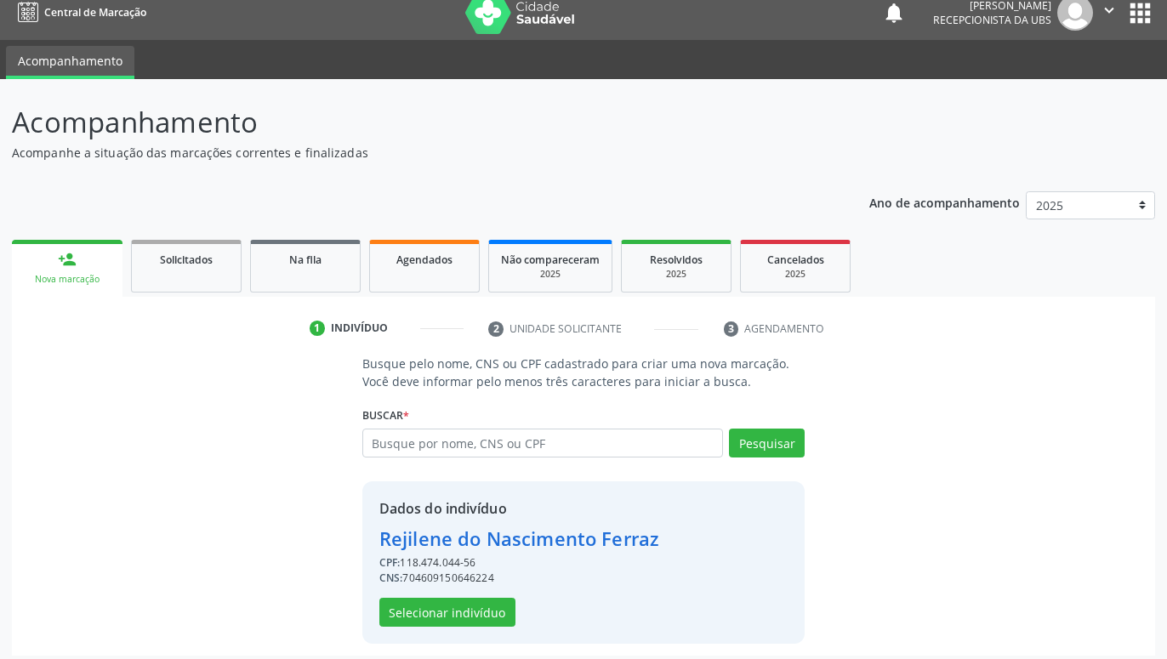
scroll to position [23, 0]
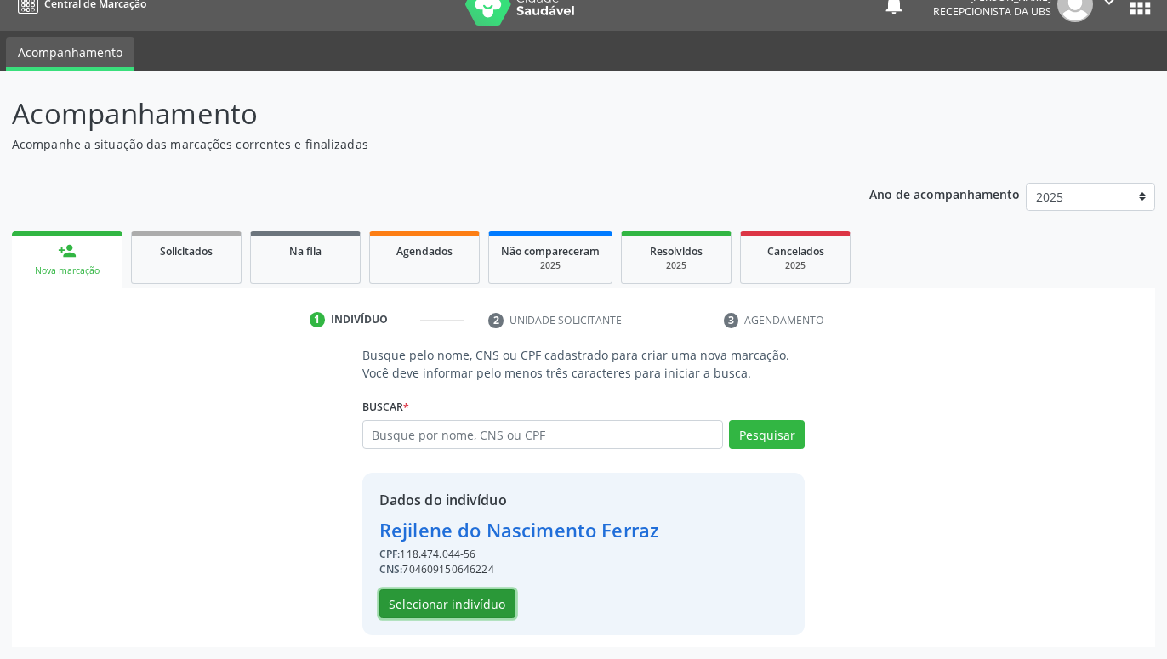
click at [488, 596] on button "Selecionar indivíduo" at bounding box center [447, 604] width 136 height 29
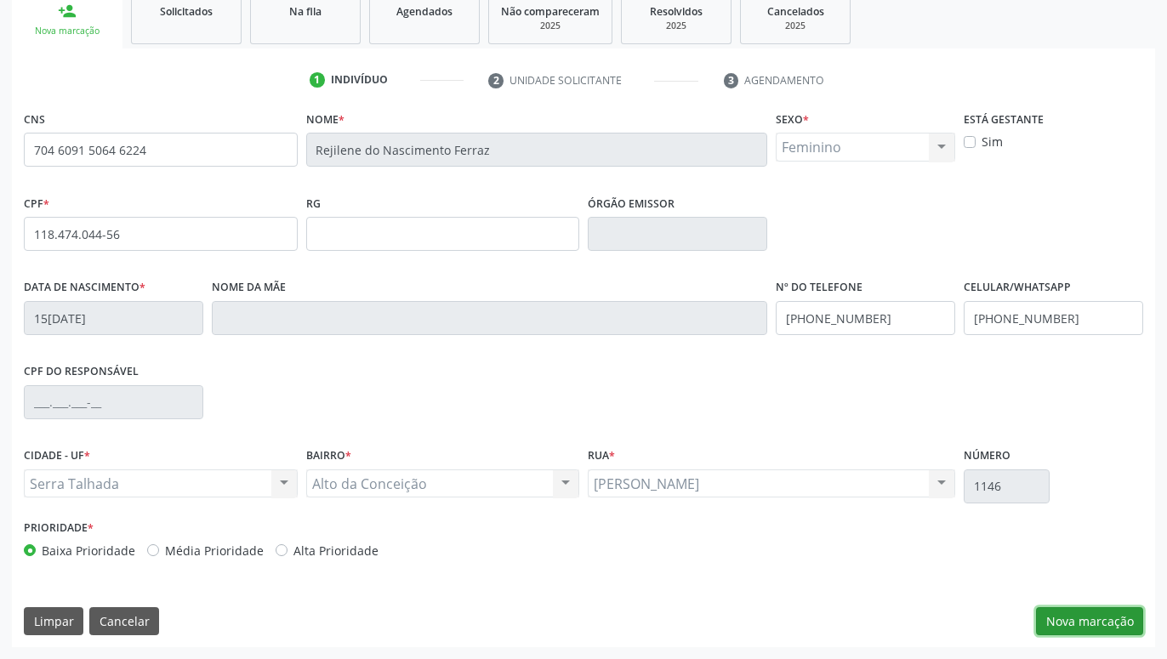
click at [1105, 626] on button "Nova marcação" at bounding box center [1089, 622] width 107 height 29
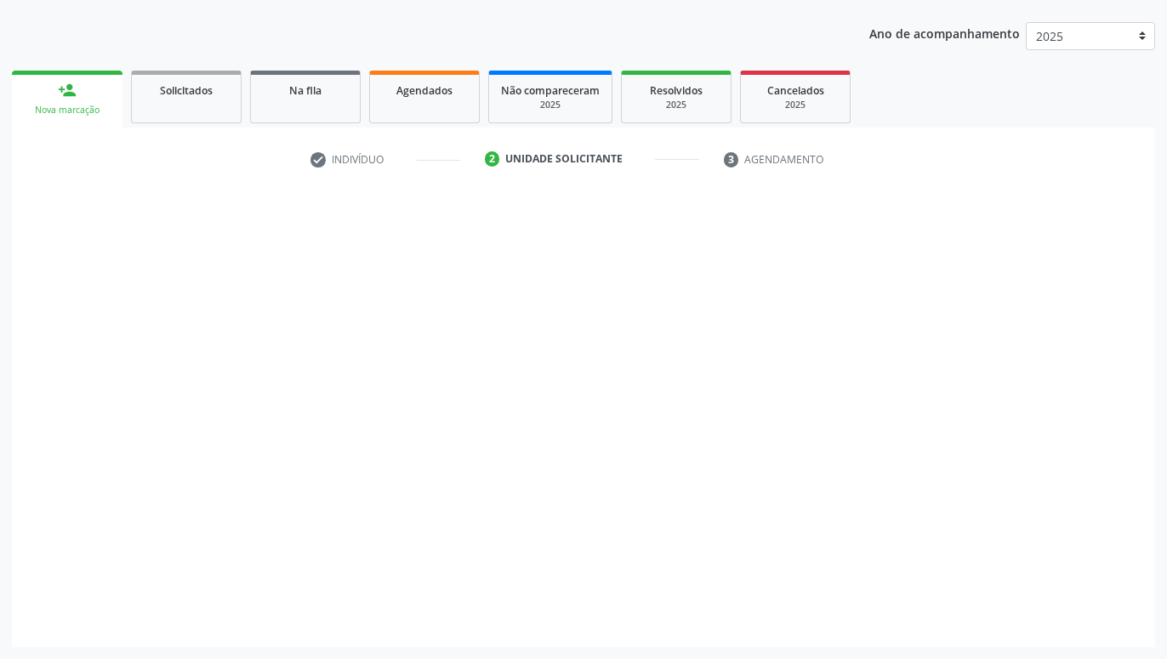
scroll to position [184, 0]
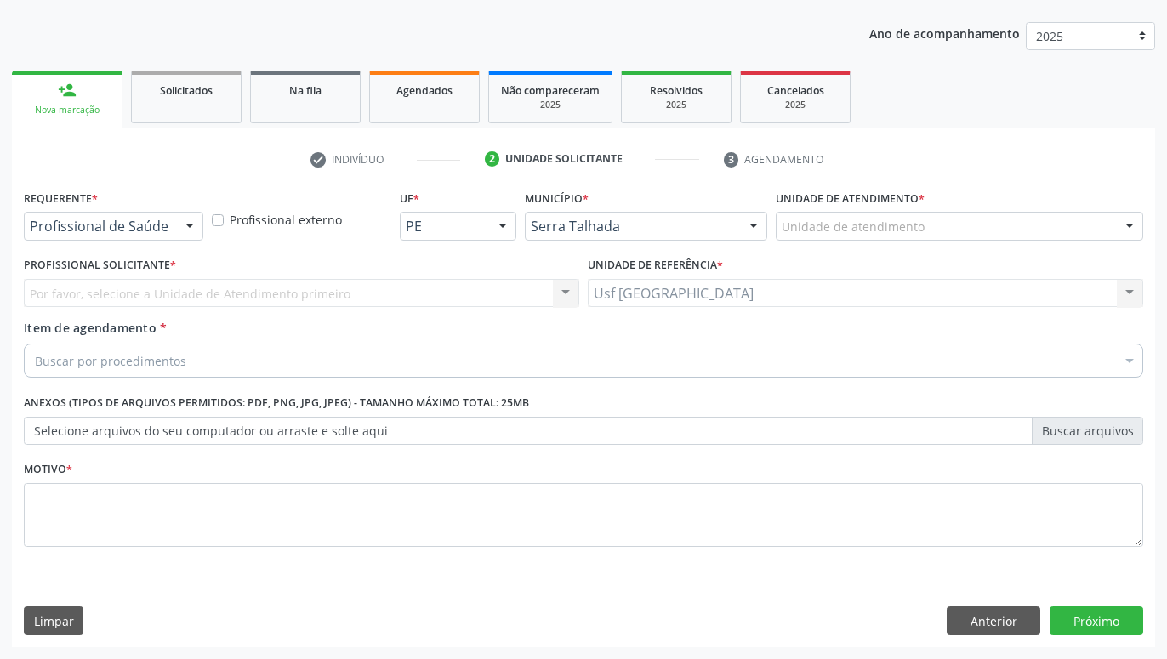
click at [171, 220] on div "Profissional de Saúde" at bounding box center [114, 226] width 180 height 29
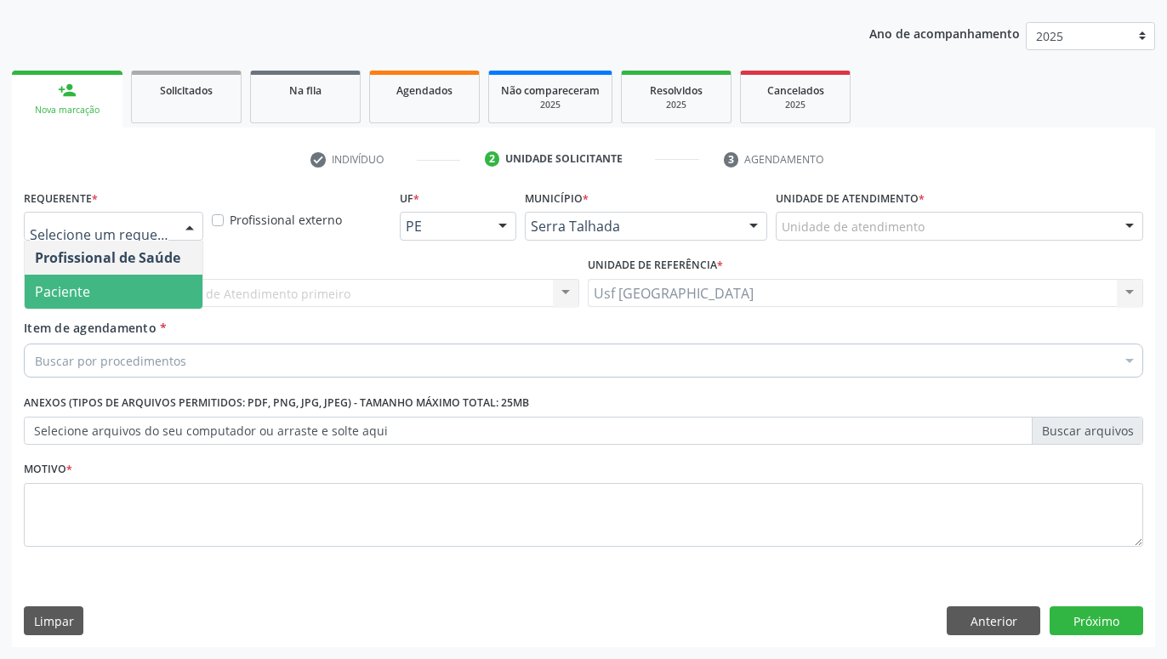
click at [105, 285] on span "Paciente" at bounding box center [114, 292] width 178 height 34
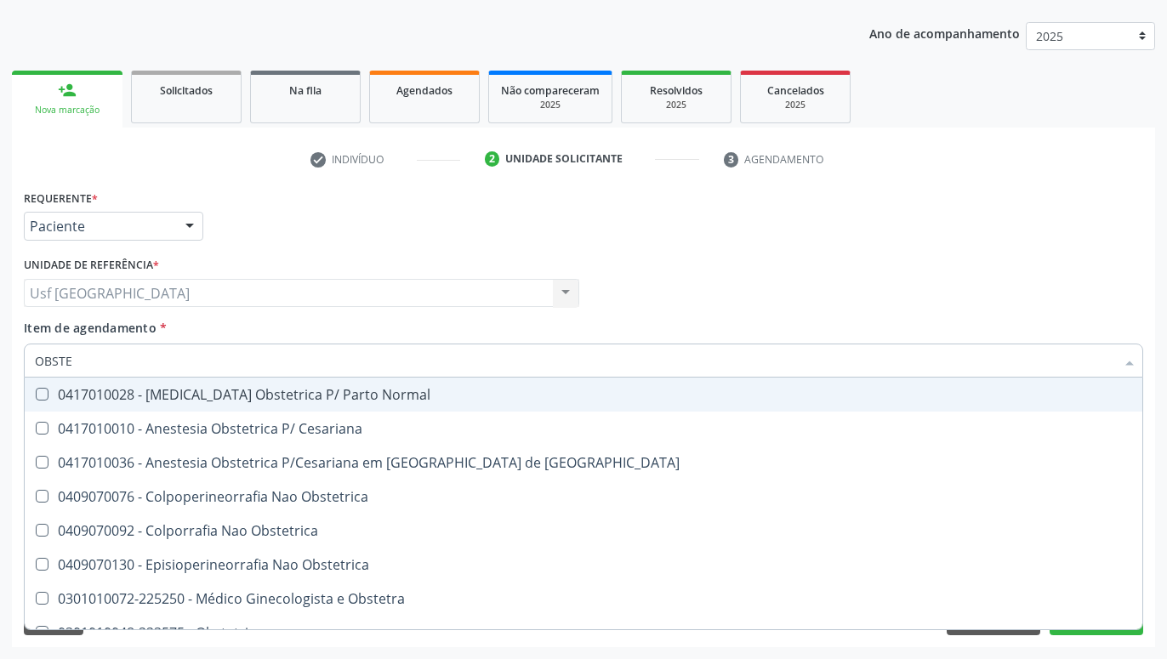
type input "OBSTET"
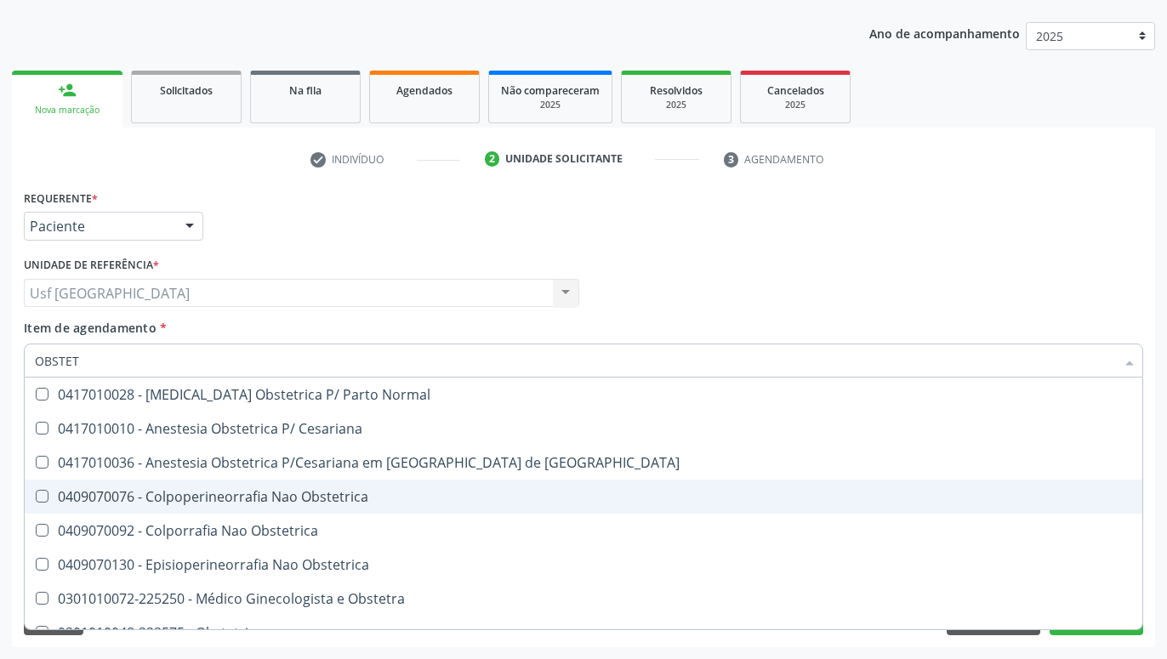
scroll to position [122, 0]
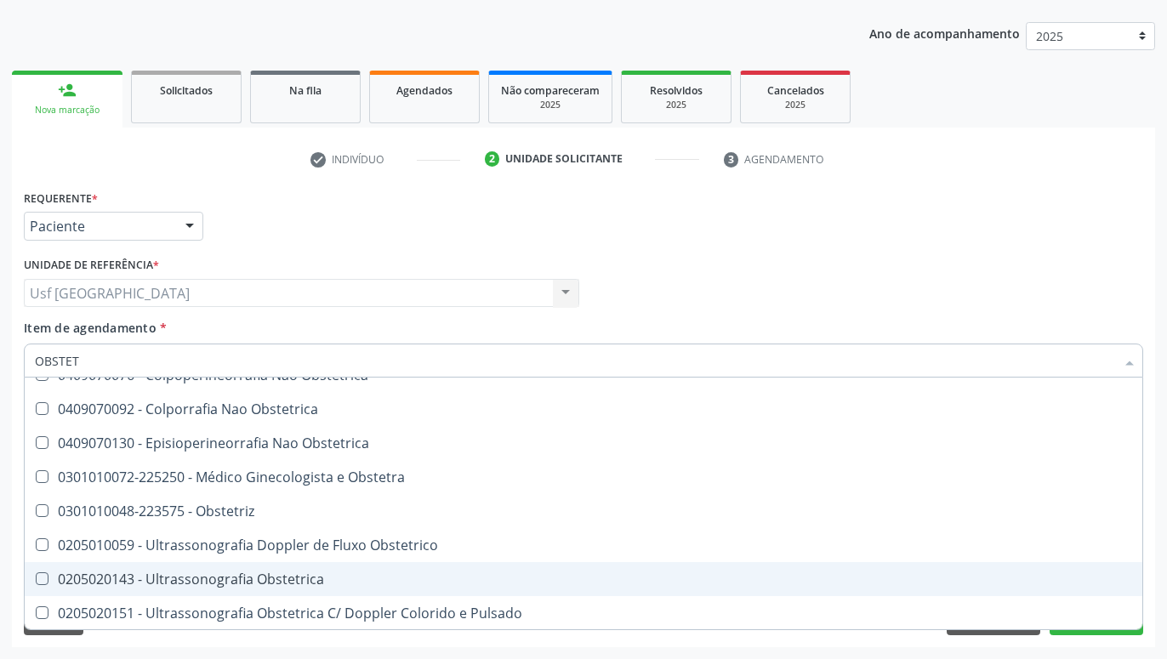
click at [242, 576] on div "0205020143 - Ultrassonografia Obstetrica" at bounding box center [584, 580] width 1098 height 14
checkbox Obstetrica "true"
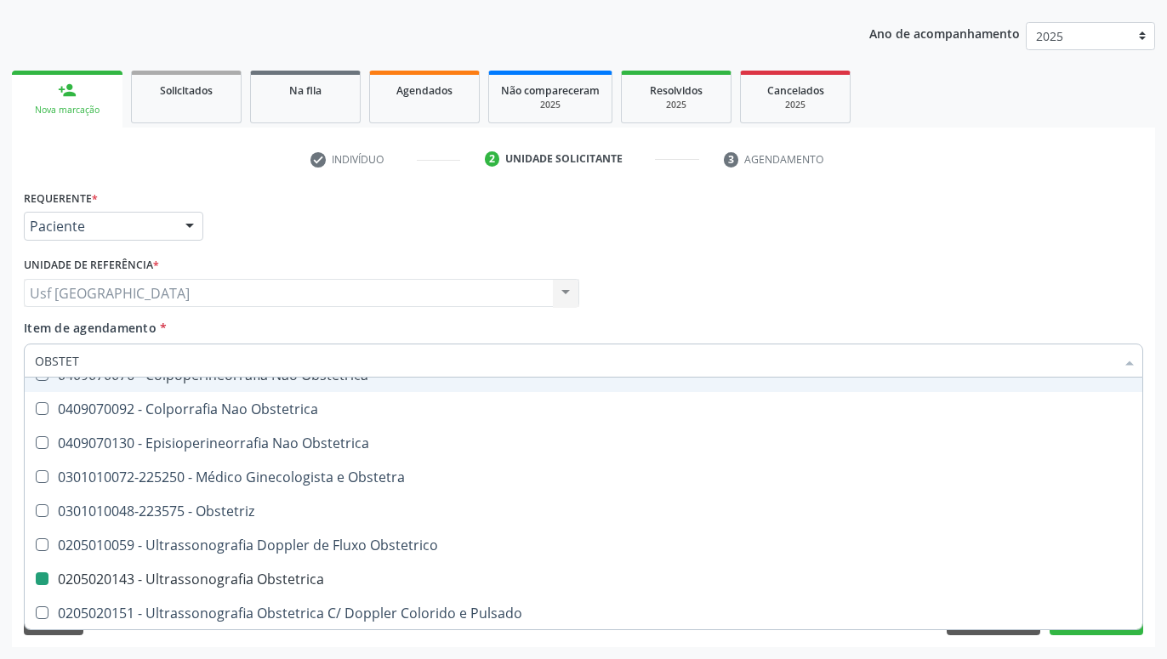
click at [837, 275] on div "Profissional Solicitante Por favor, selecione a Unidade de Atendimento primeiro…" at bounding box center [584, 286] width 1128 height 66
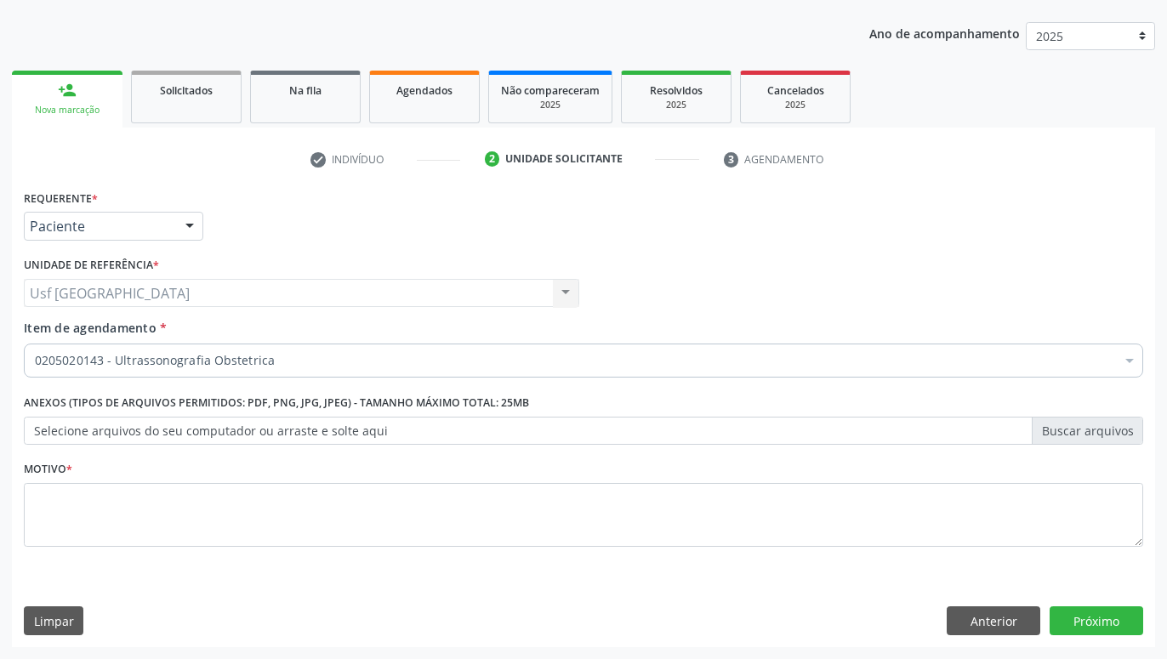
scroll to position [0, 0]
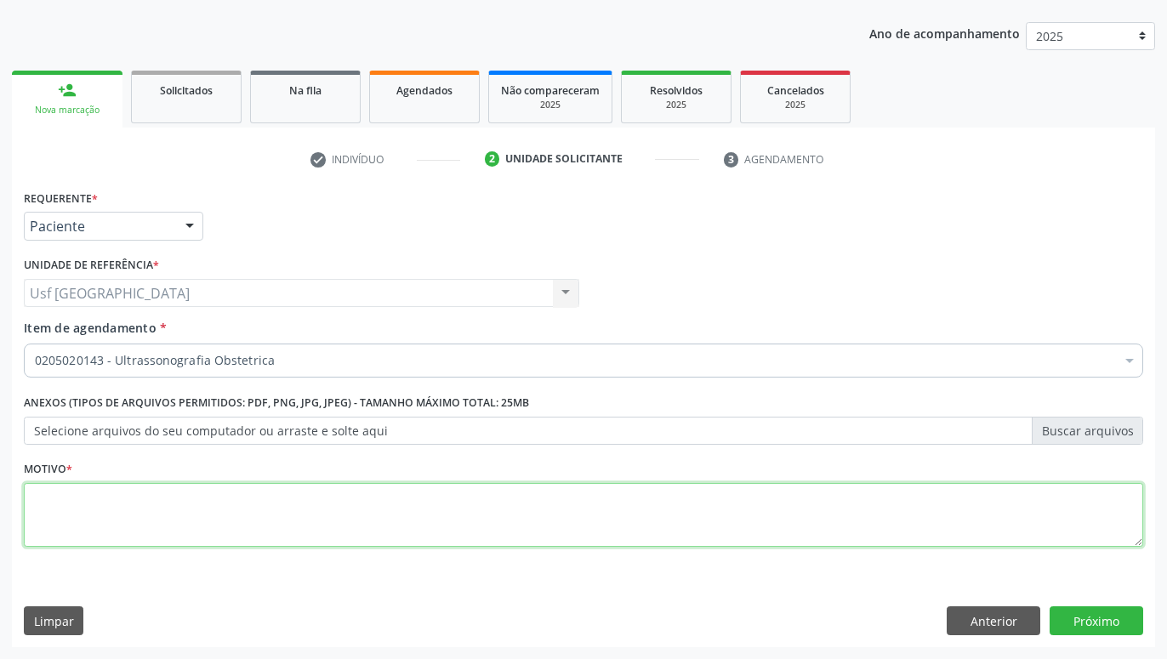
click at [723, 504] on textarea at bounding box center [584, 515] width 1120 height 65
type textarea "."
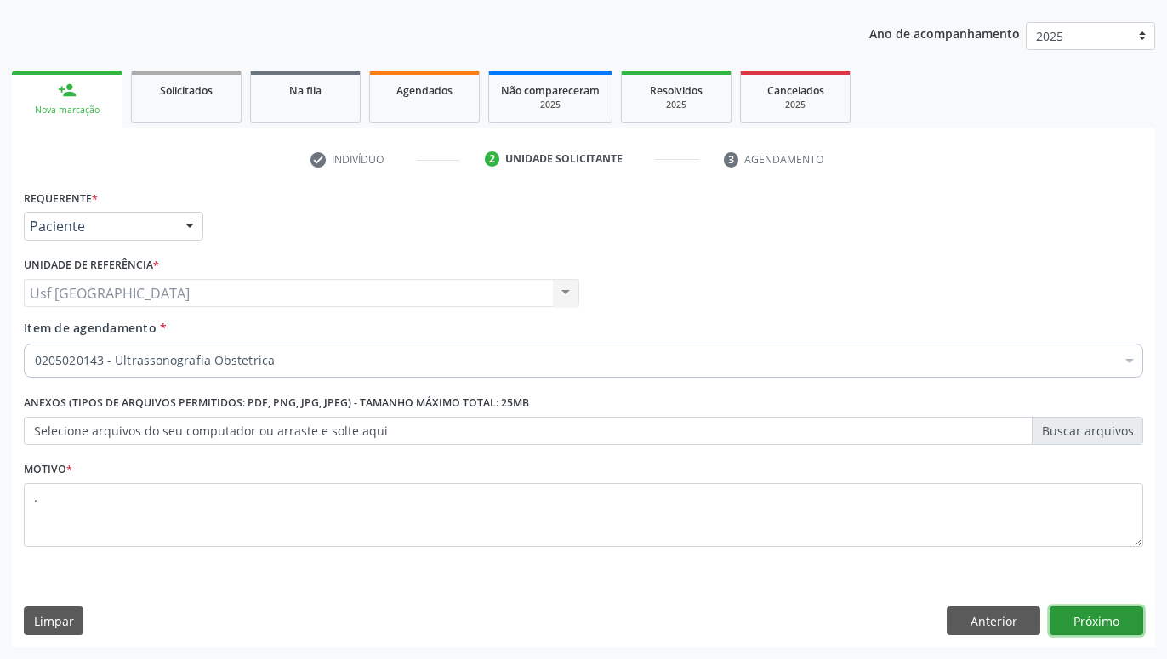
click at [1128, 619] on button "Próximo" at bounding box center [1097, 621] width 94 height 29
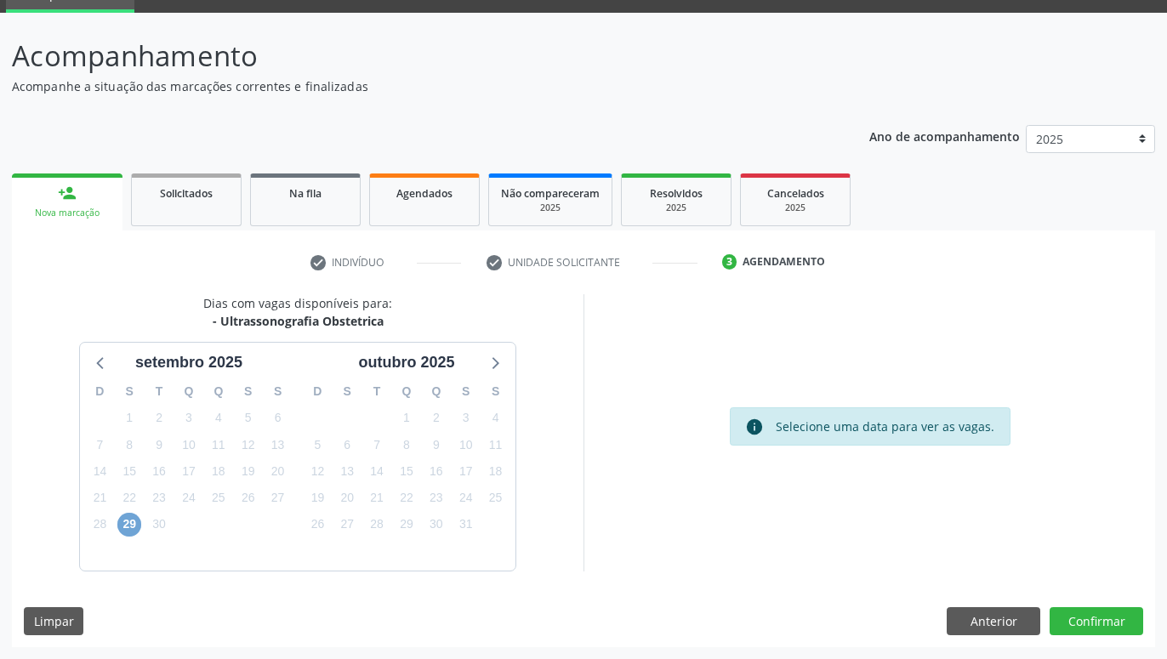
click at [135, 520] on span "29" at bounding box center [129, 525] width 24 height 24
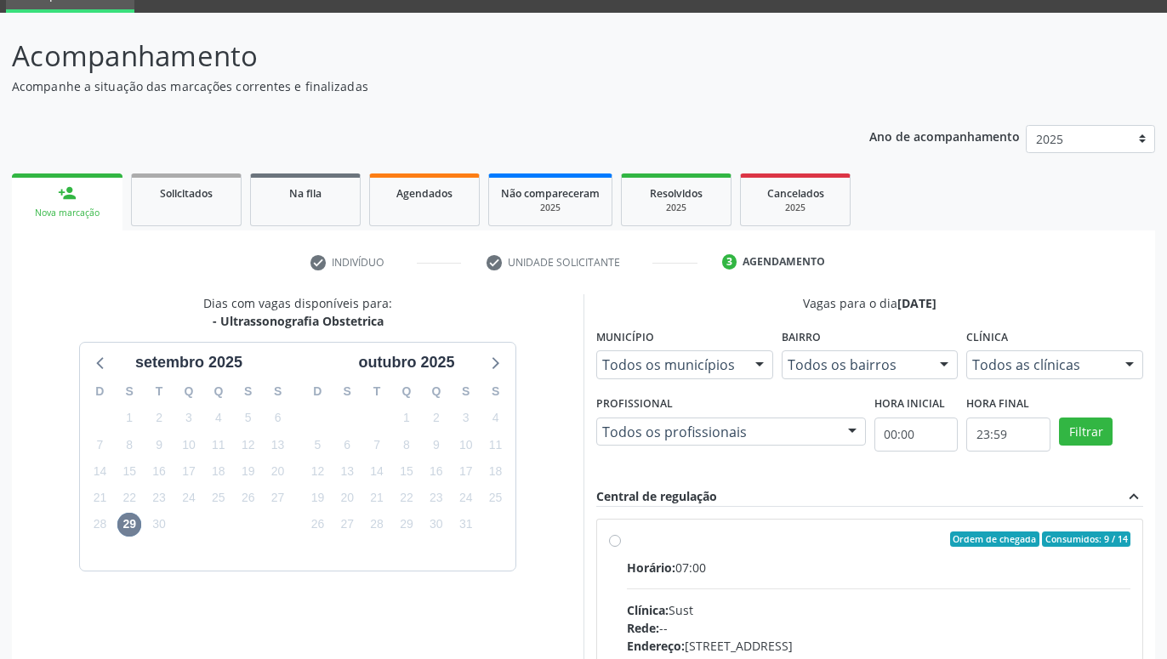
click at [627, 538] on label "Ordem de chegada Consumidos: 9 / 14 Horário: 07:00 Clínica: Sust Rede: -- Ender…" at bounding box center [879, 662] width 504 height 261
click at [619, 538] on input "Ordem de chegada Consumidos: 9 / 14 Horário: 07:00 Clínica: Sust Rede: -- Ender…" at bounding box center [615, 539] width 12 height 15
radio input "true"
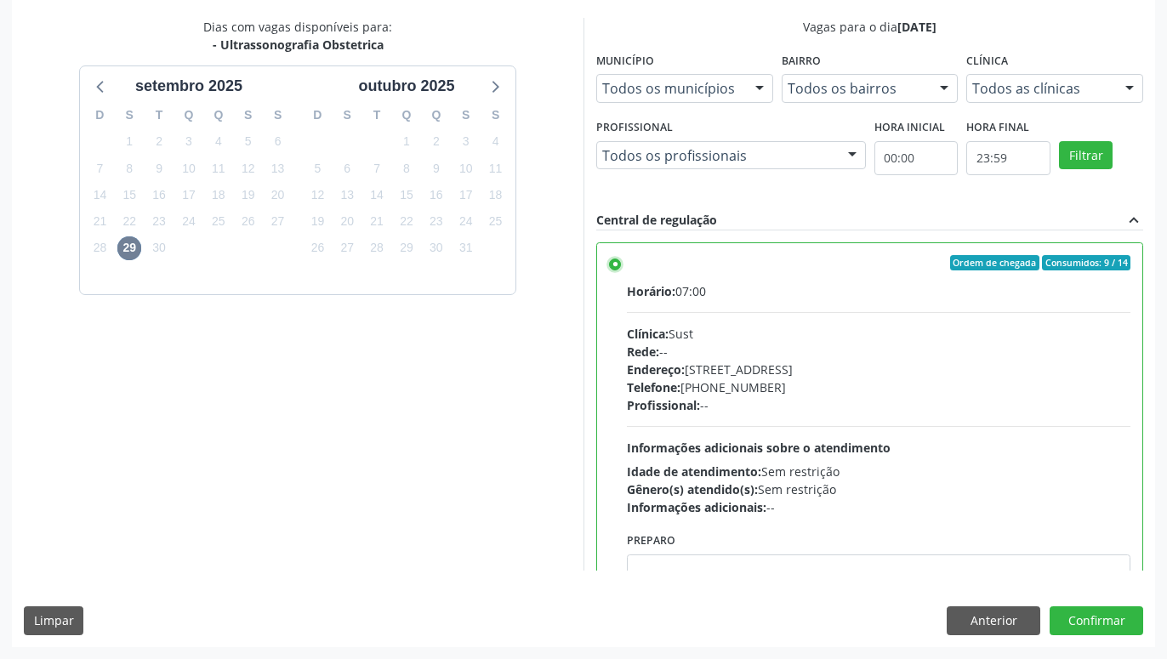
scroll to position [85, 0]
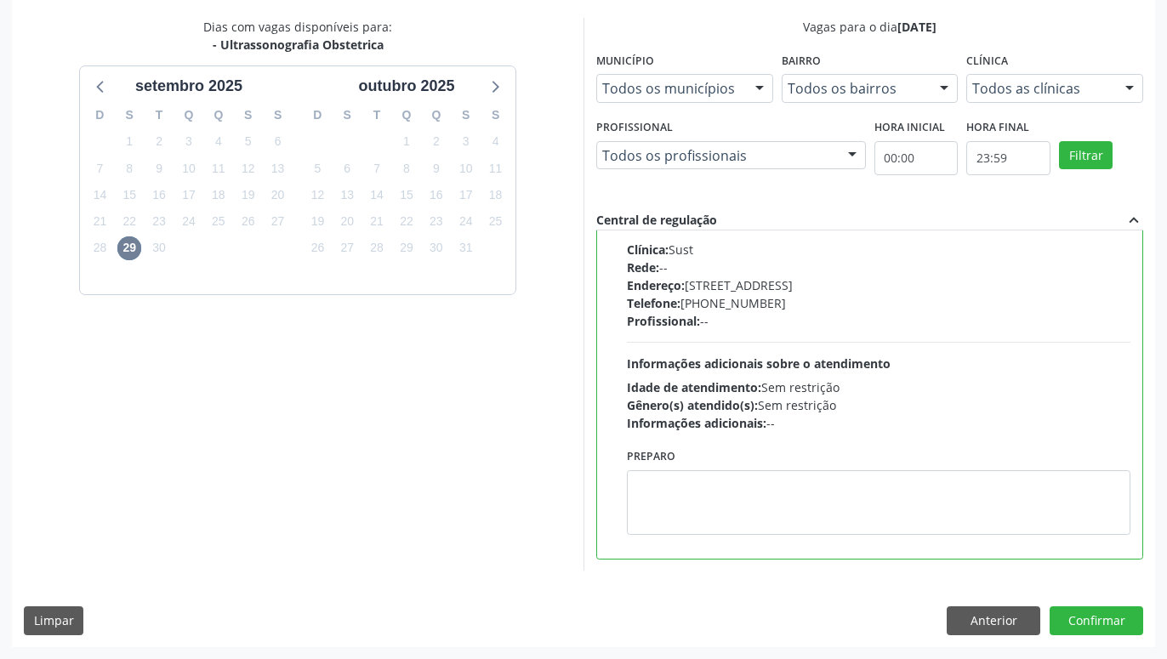
click at [1083, 606] on div "Dias com vagas disponíveis para: - Ultrassonografia Obstetrica se[DATE] S T Q Q…" at bounding box center [584, 332] width 1144 height 629
click at [1083, 614] on button "Confirmar" at bounding box center [1097, 621] width 94 height 29
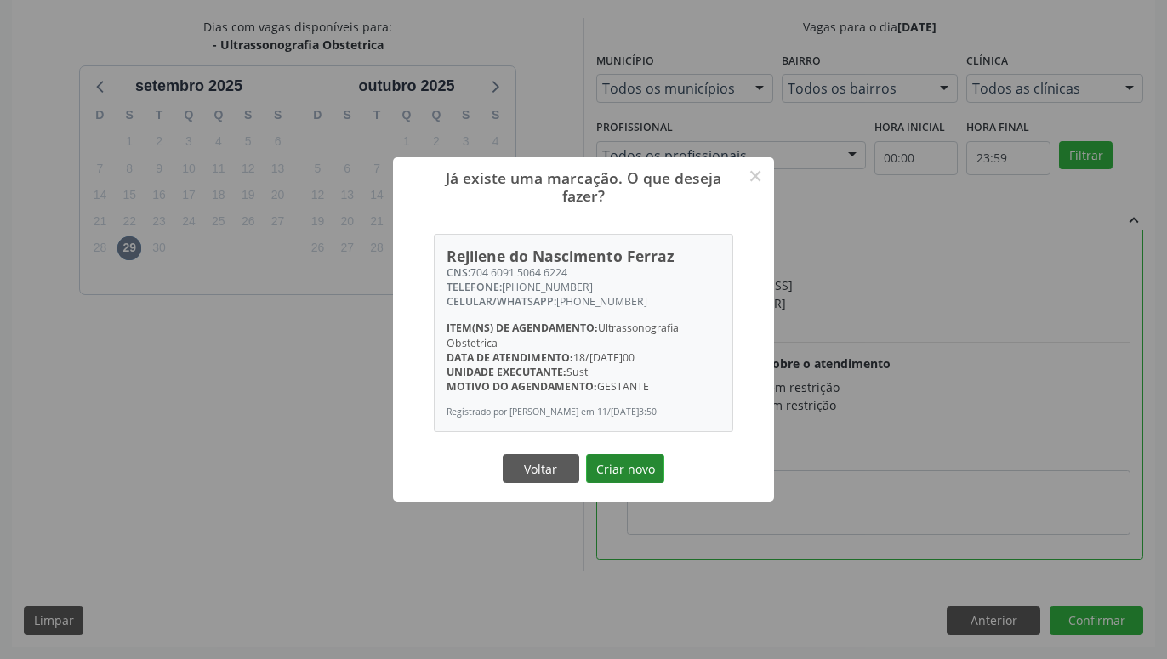
click at [631, 474] on button "Criar novo" at bounding box center [625, 468] width 78 height 29
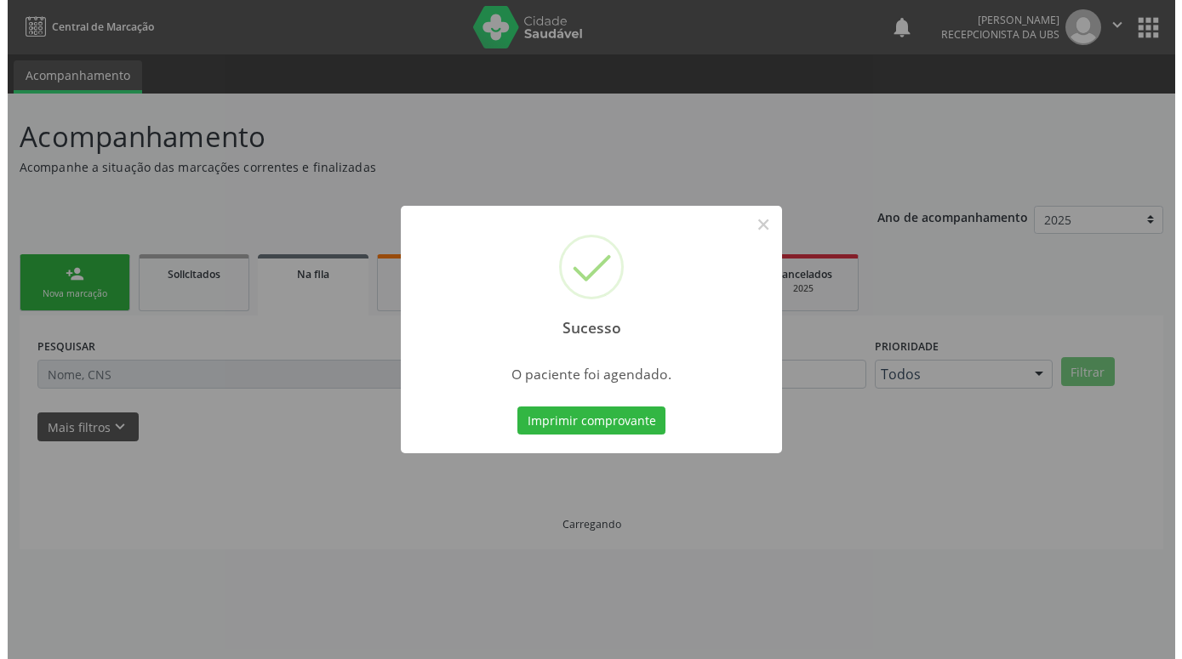
scroll to position [0, 0]
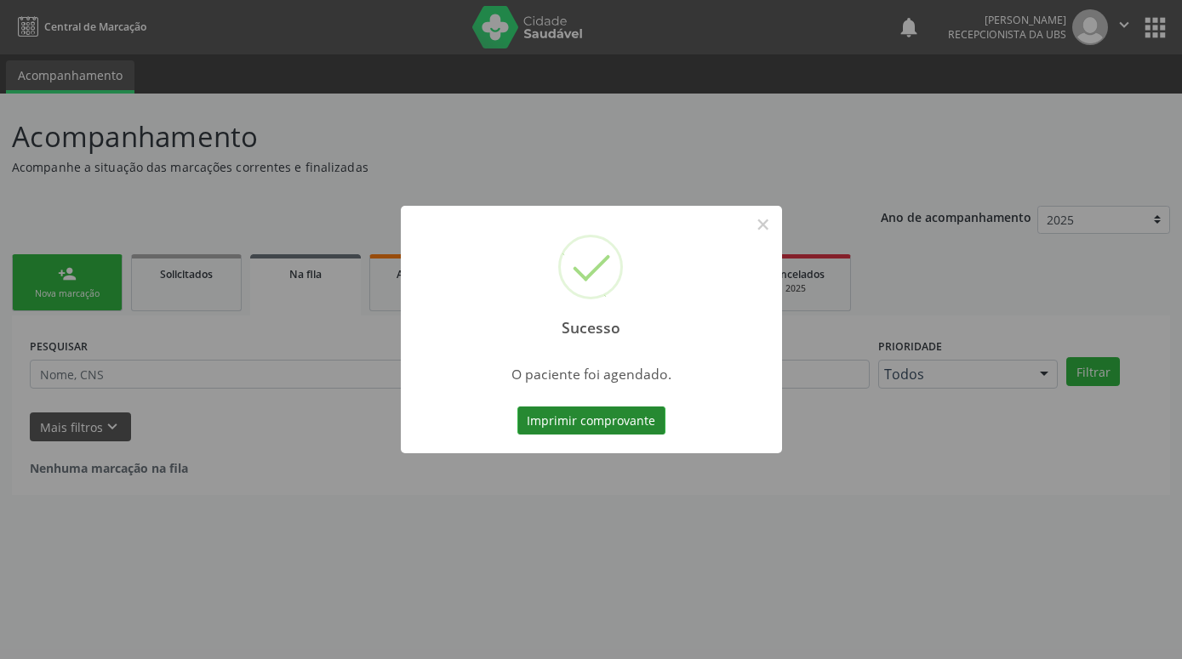
click at [627, 416] on button "Imprimir comprovante" at bounding box center [591, 421] width 148 height 29
